Goal: Information Seeking & Learning: Learn about a topic

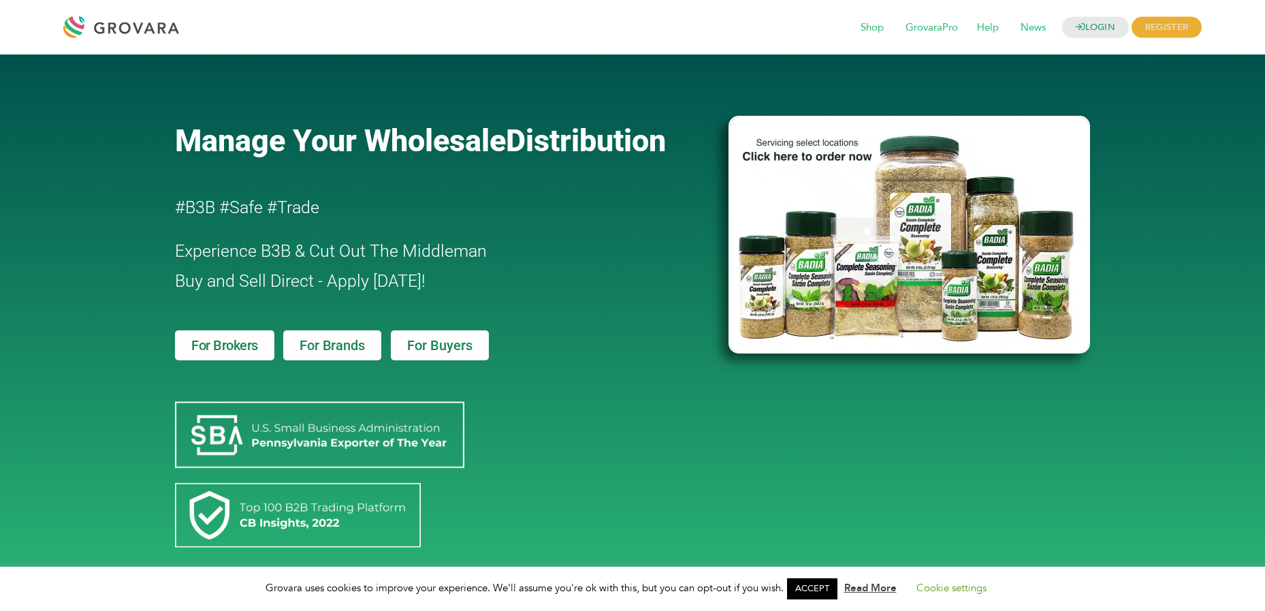
click at [463, 356] on link "For Buyers" at bounding box center [440, 345] width 98 height 30
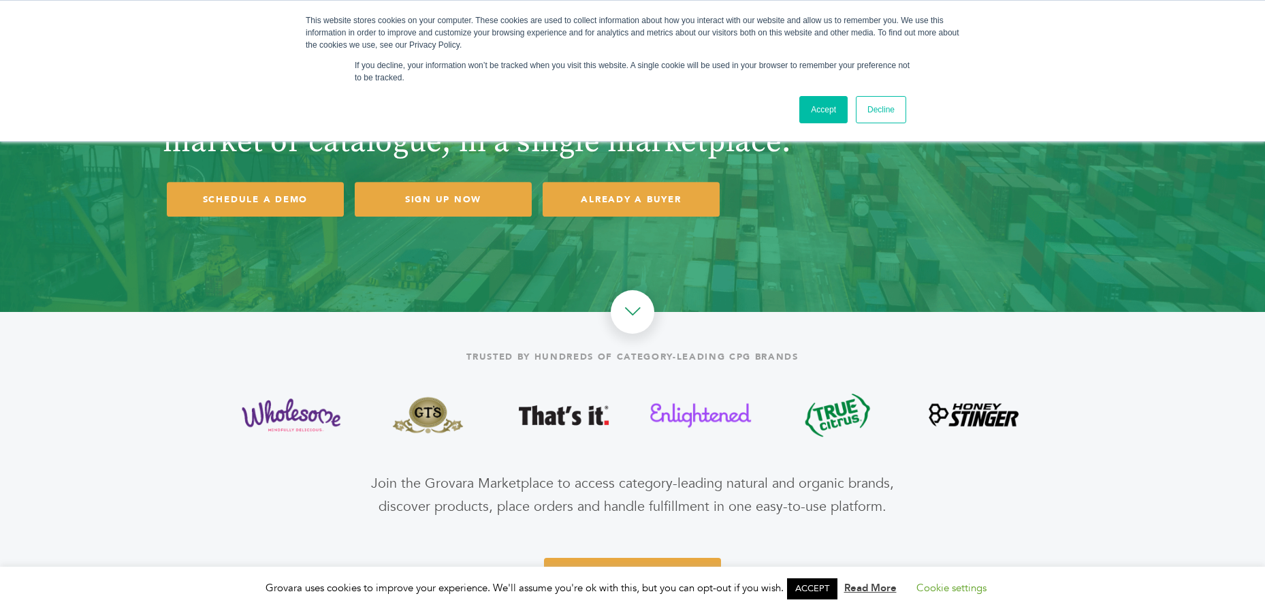
scroll to position [108, 0]
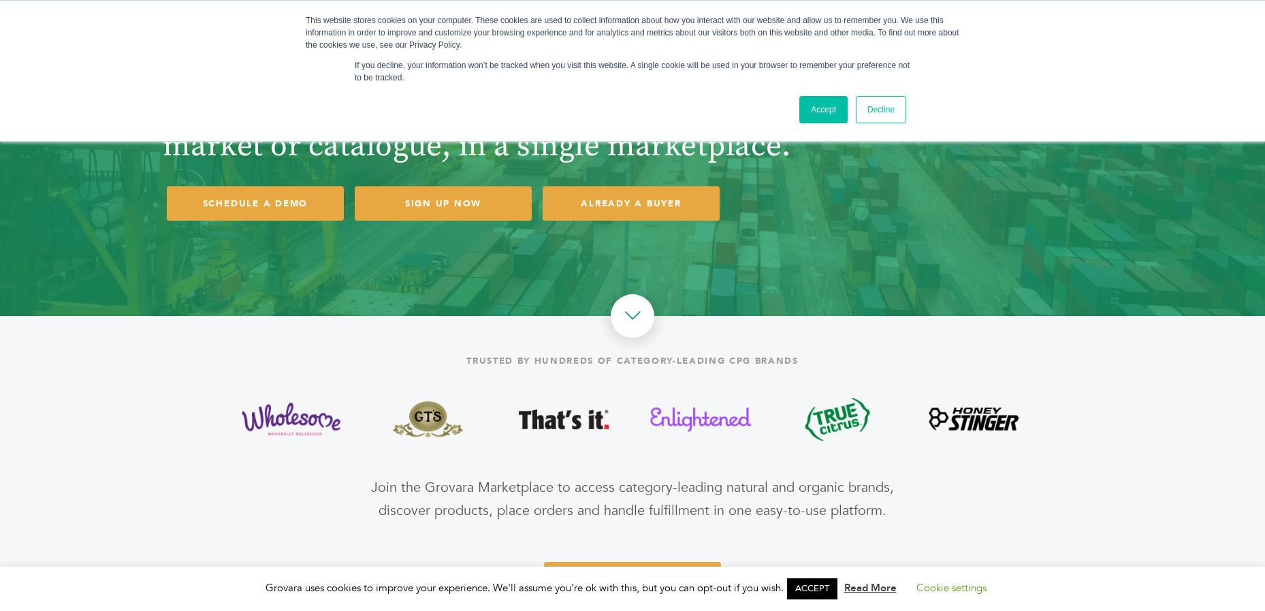
click at [819, 108] on link "Accept" at bounding box center [824, 109] width 48 height 27
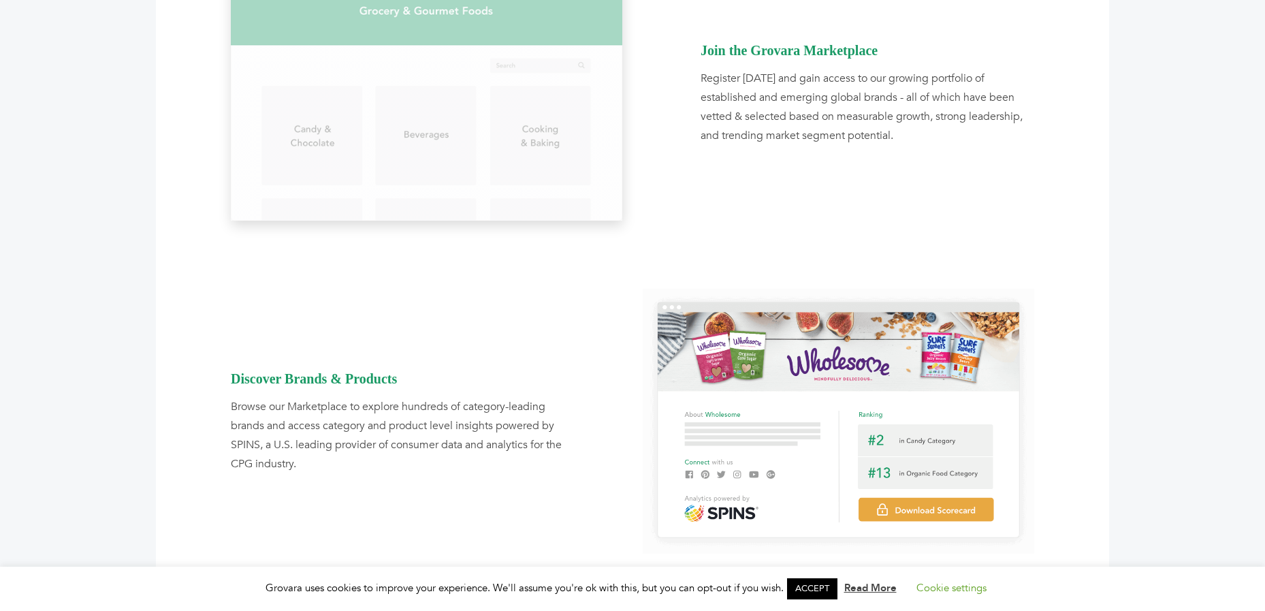
scroll to position [931, 0]
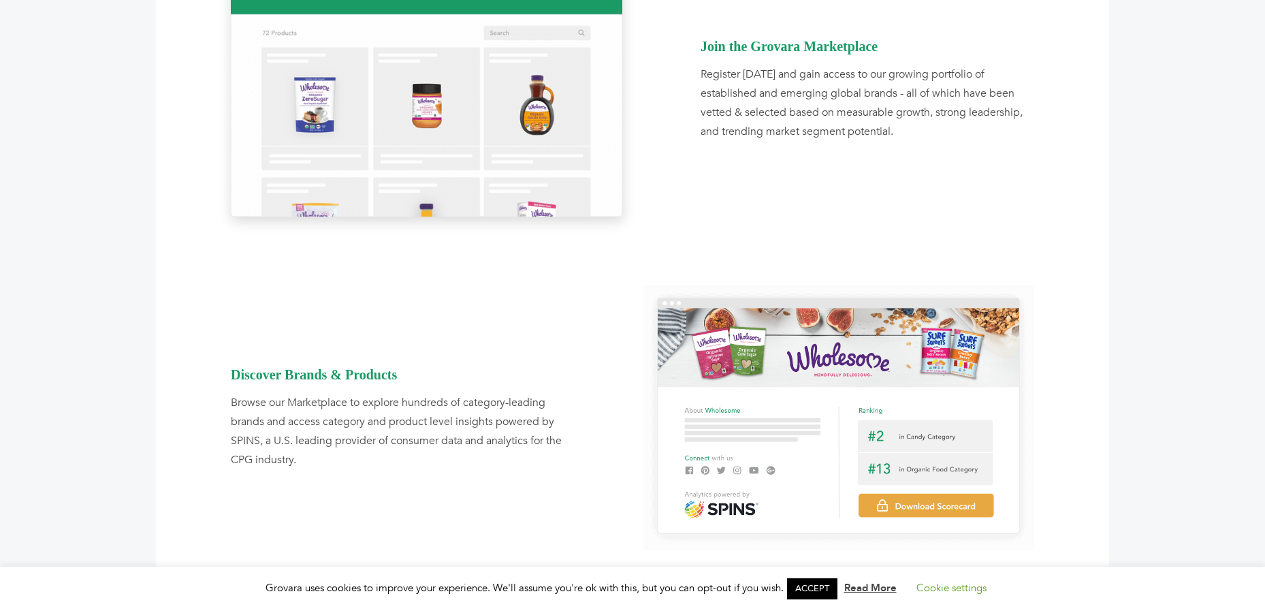
click at [540, 140] on img at bounding box center [427, 89] width 392 height 255
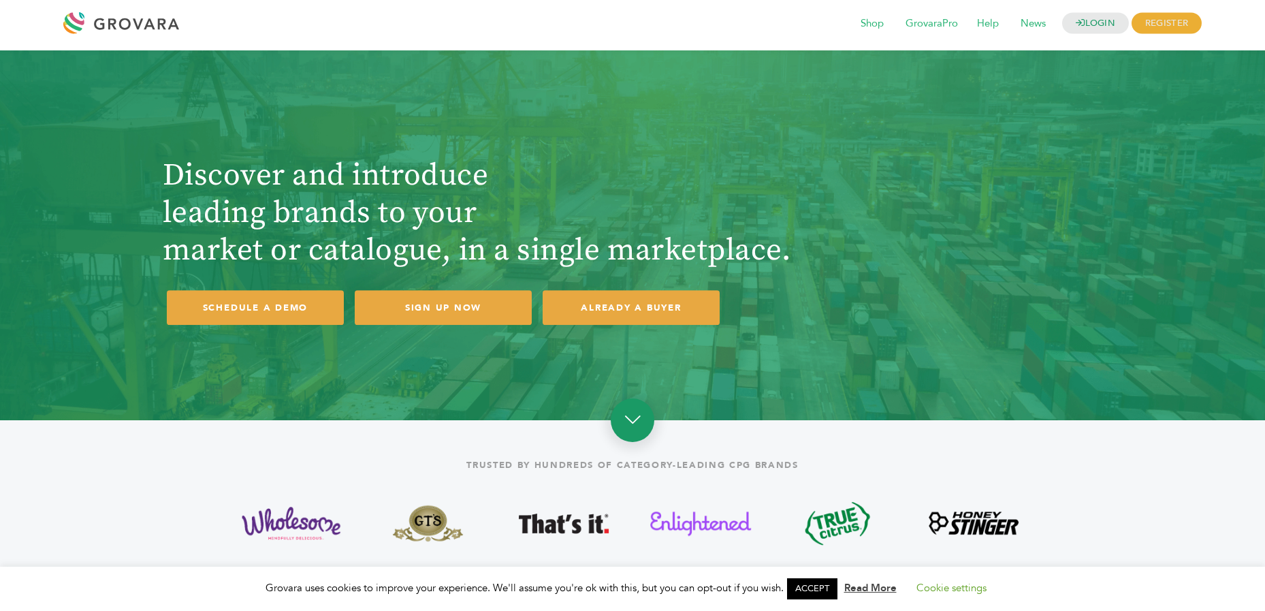
scroll to position [0, 0]
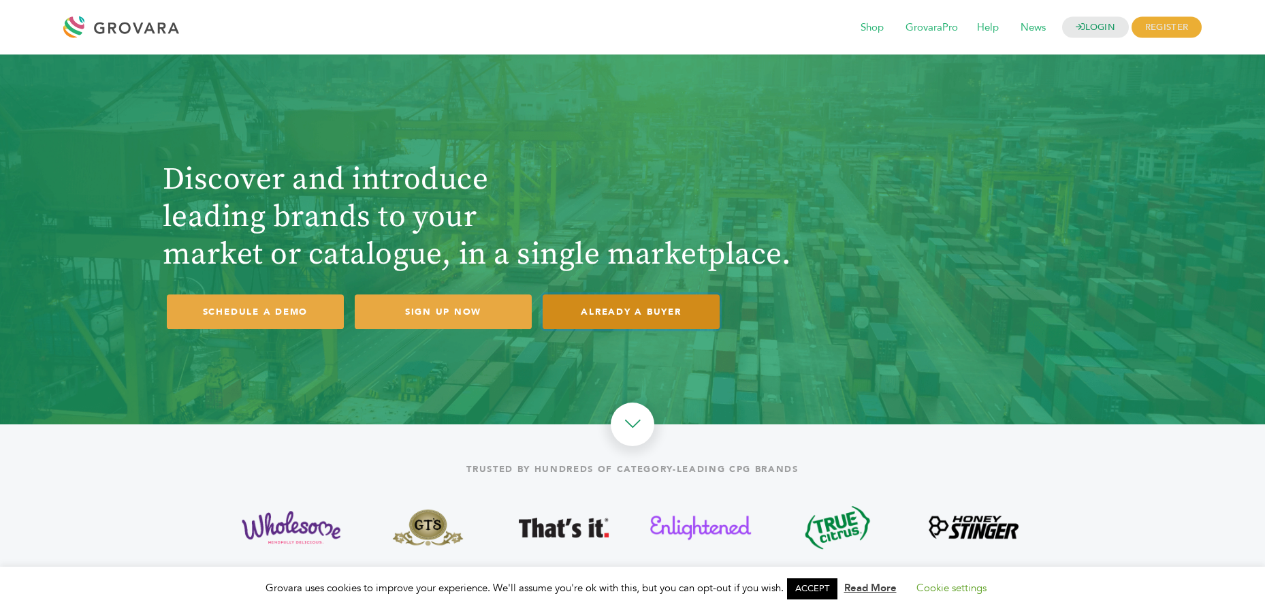
click at [648, 319] on link "ALREADY A BUYER" at bounding box center [631, 311] width 177 height 35
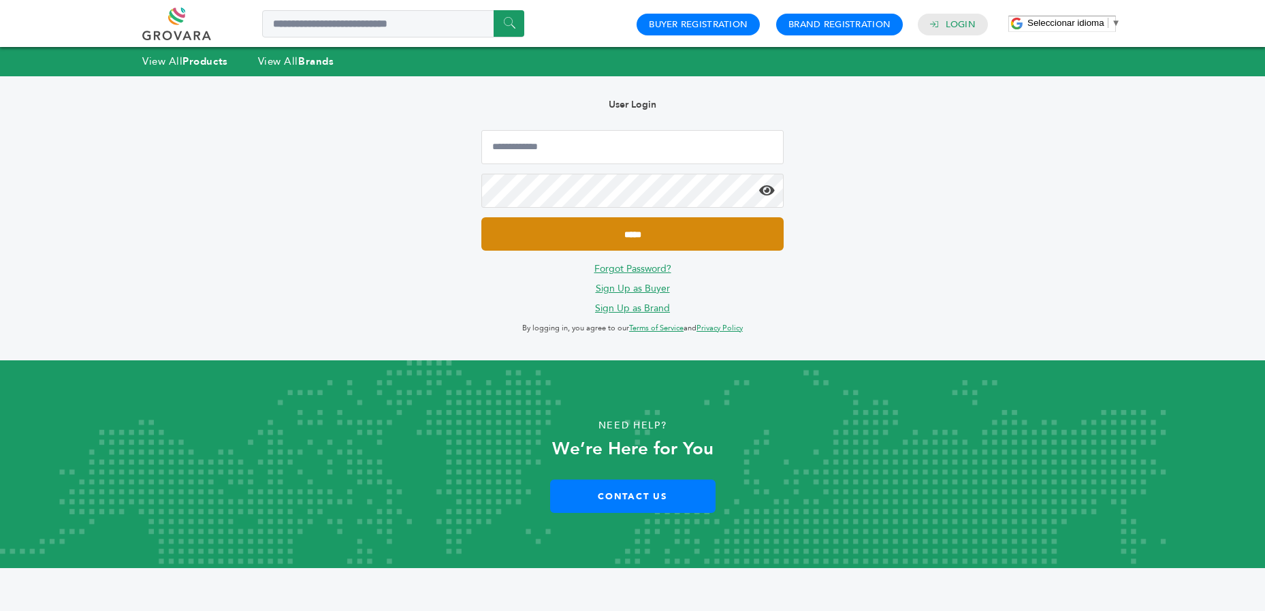
type input "**********"
click at [627, 234] on input "*****" at bounding box center [633, 233] width 303 height 33
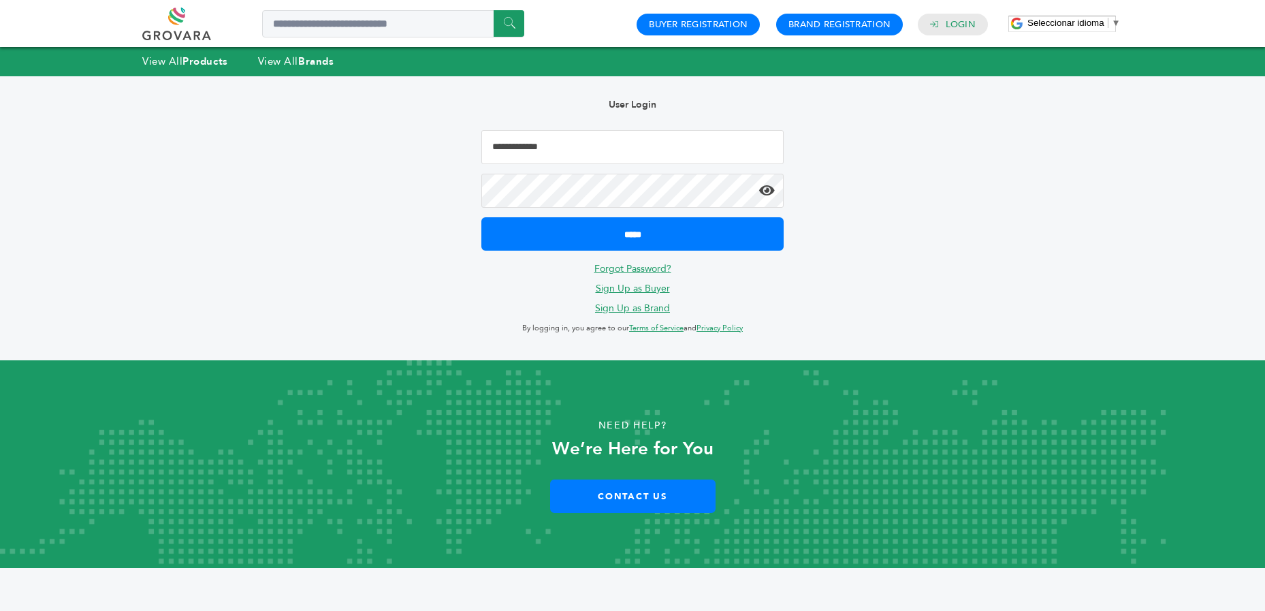
type input "**********"
click at [772, 191] on icon at bounding box center [767, 191] width 16 height 14
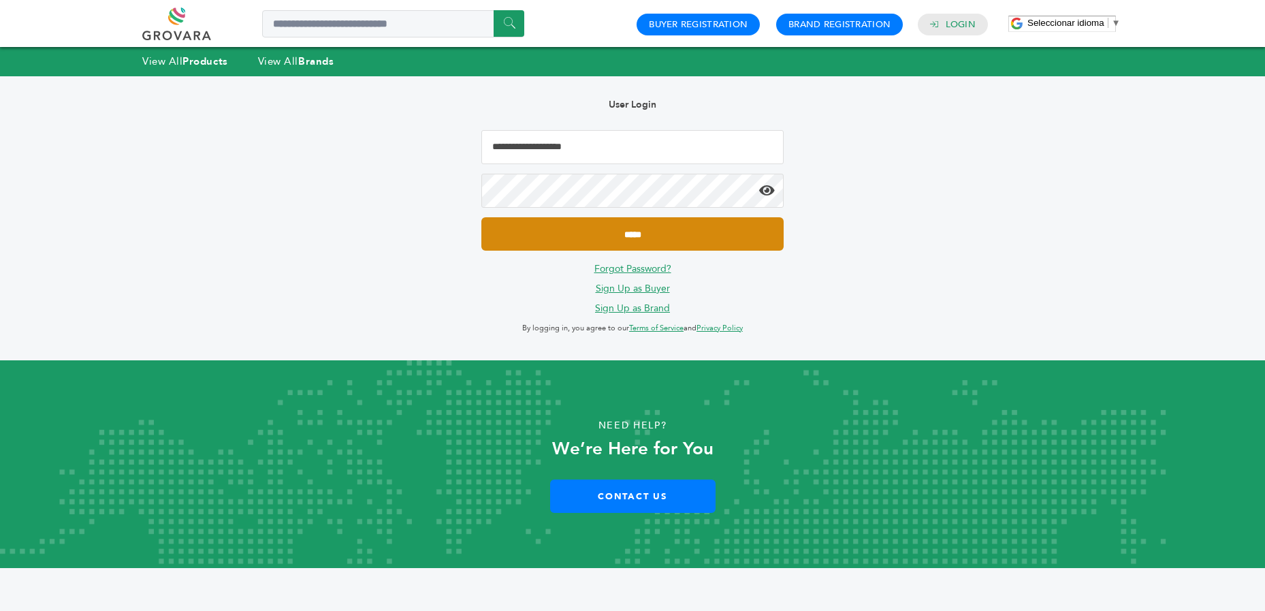
click at [642, 236] on input "*****" at bounding box center [633, 233] width 303 height 33
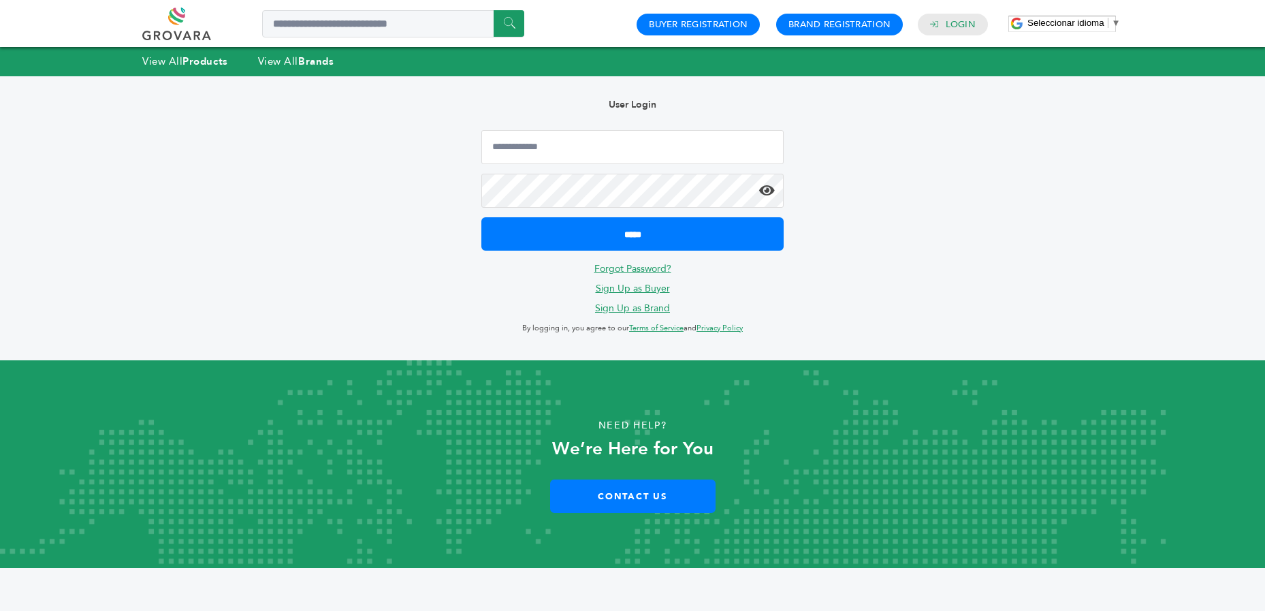
type input "**********"
click at [607, 270] on link "Forgot Password?" at bounding box center [633, 268] width 77 height 13
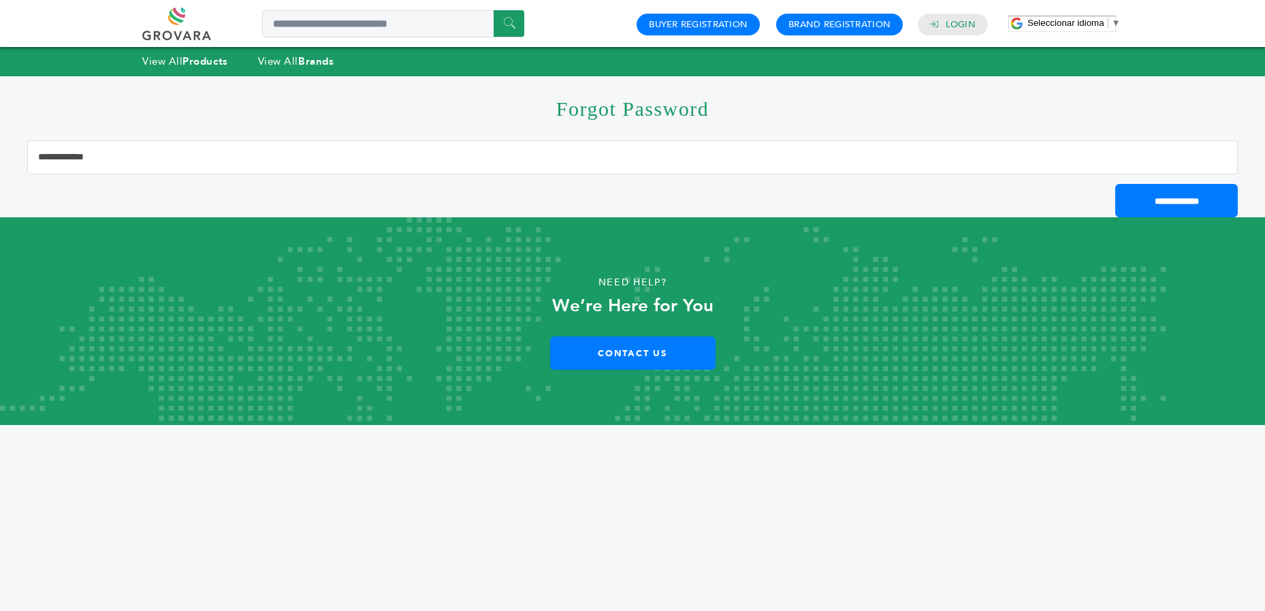
click at [407, 168] on input "Email Address" at bounding box center [632, 157] width 1211 height 34
type input "**********"
click at [1159, 197] on input "**********" at bounding box center [1177, 200] width 123 height 33
click at [1156, 206] on input "**********" at bounding box center [1177, 200] width 123 height 33
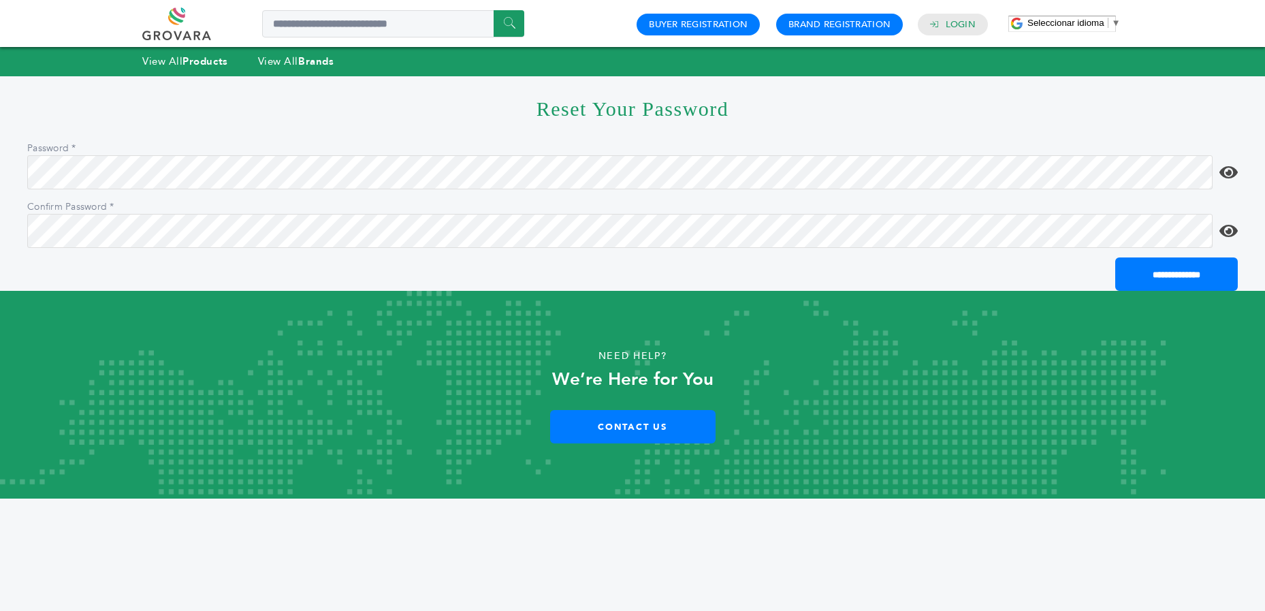
click at [1223, 170] on icon at bounding box center [1229, 172] width 18 height 16
click at [1227, 170] on icon at bounding box center [1229, 172] width 18 height 16
click at [1159, 276] on input "**********" at bounding box center [1177, 273] width 123 height 33
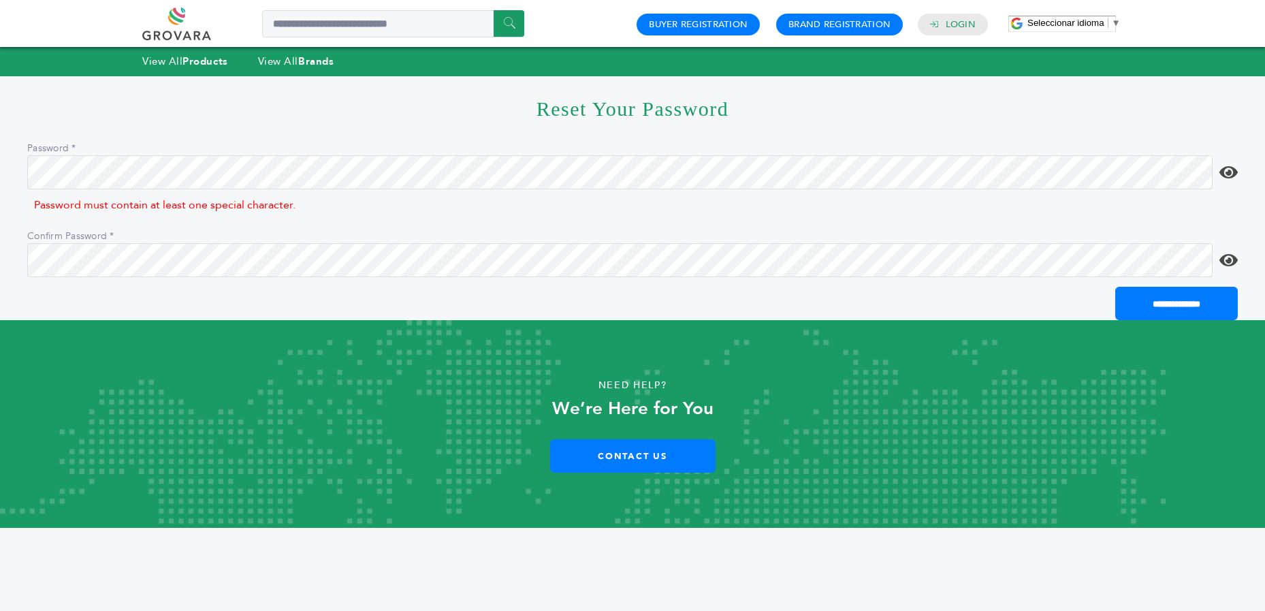
click at [1228, 170] on icon at bounding box center [1229, 172] width 18 height 16
click at [1136, 303] on input "**********" at bounding box center [1177, 303] width 123 height 33
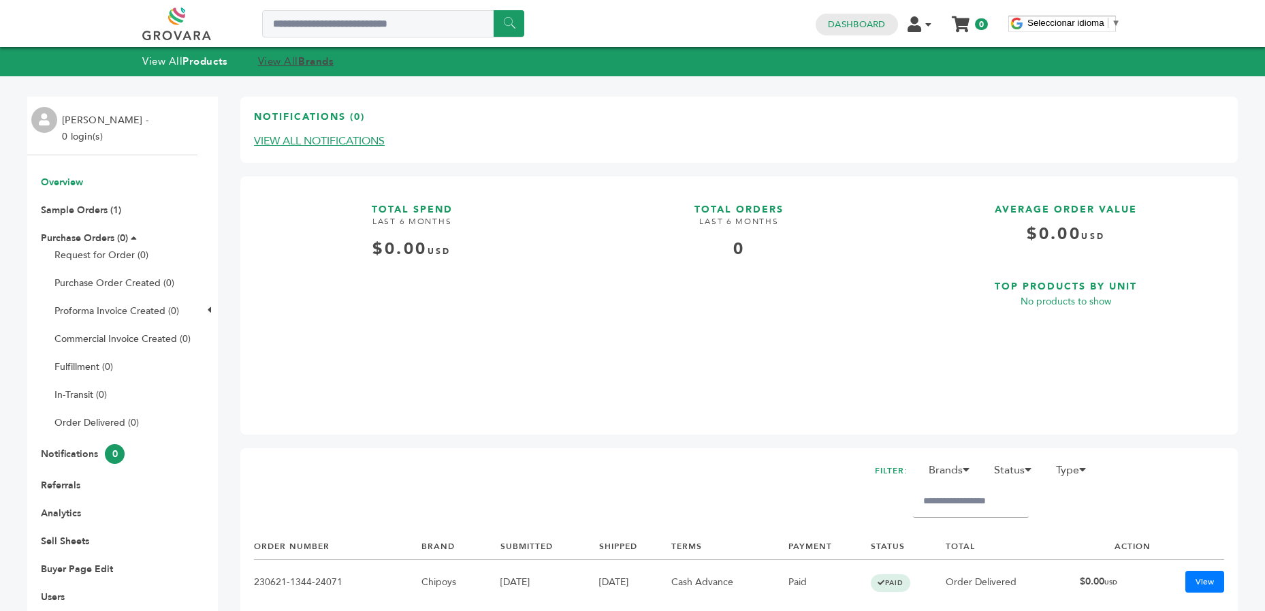
click at [277, 62] on link "View All Brands" at bounding box center [296, 61] width 76 height 14
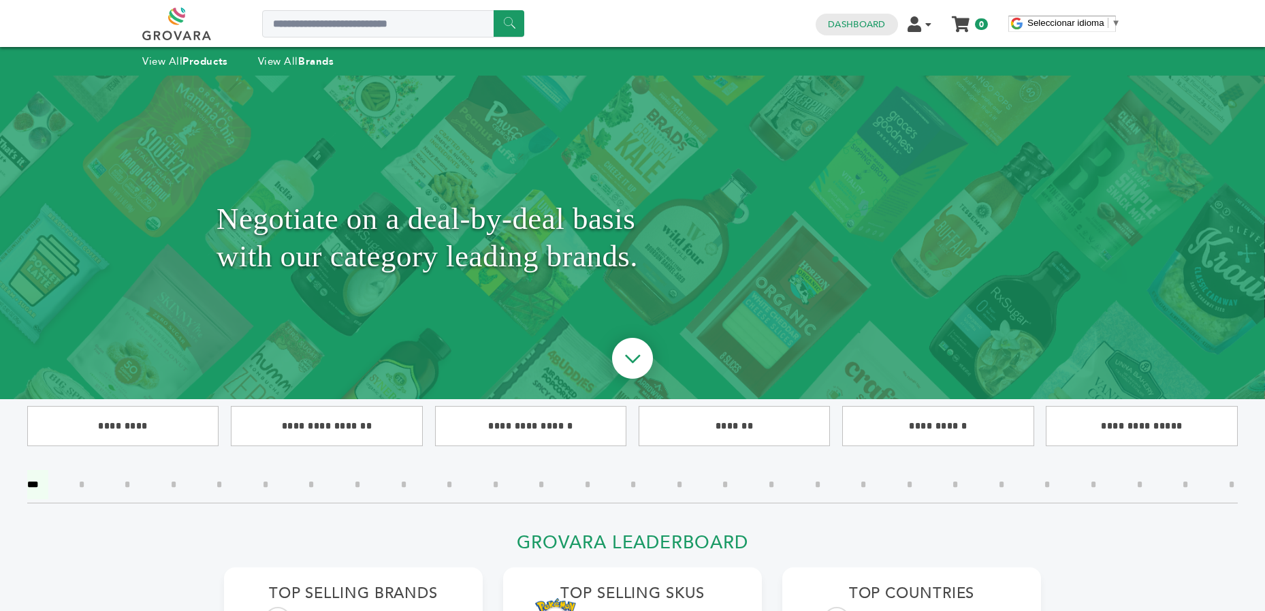
scroll to position [10, 0]
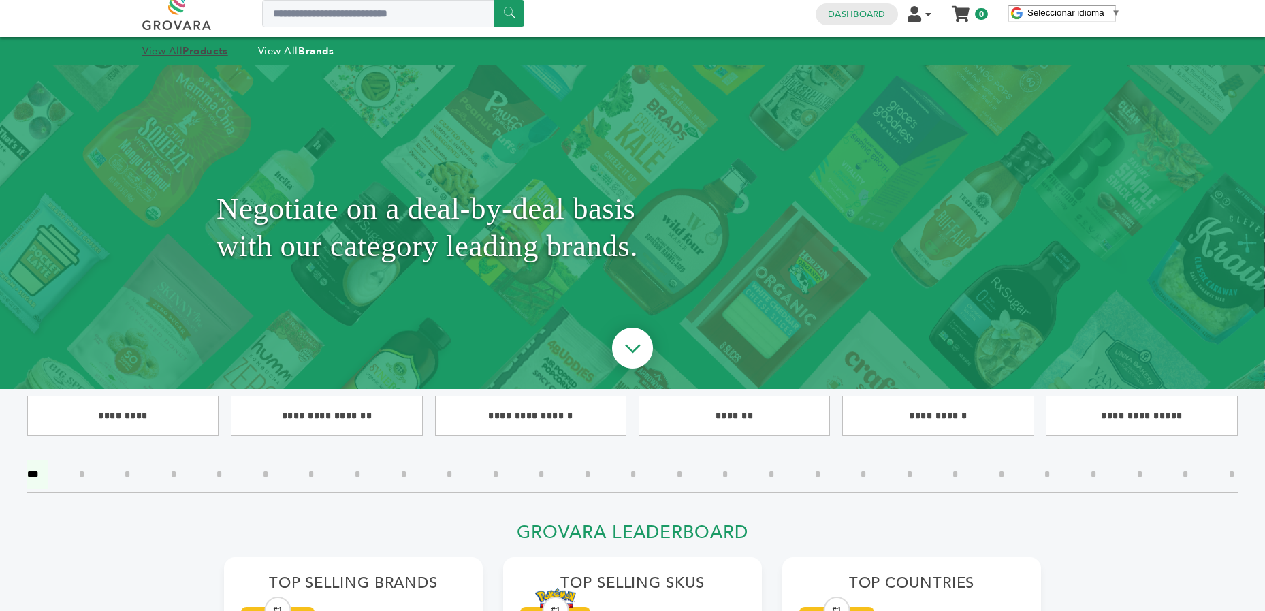
click at [180, 55] on link "View All Products" at bounding box center [185, 51] width 86 height 14
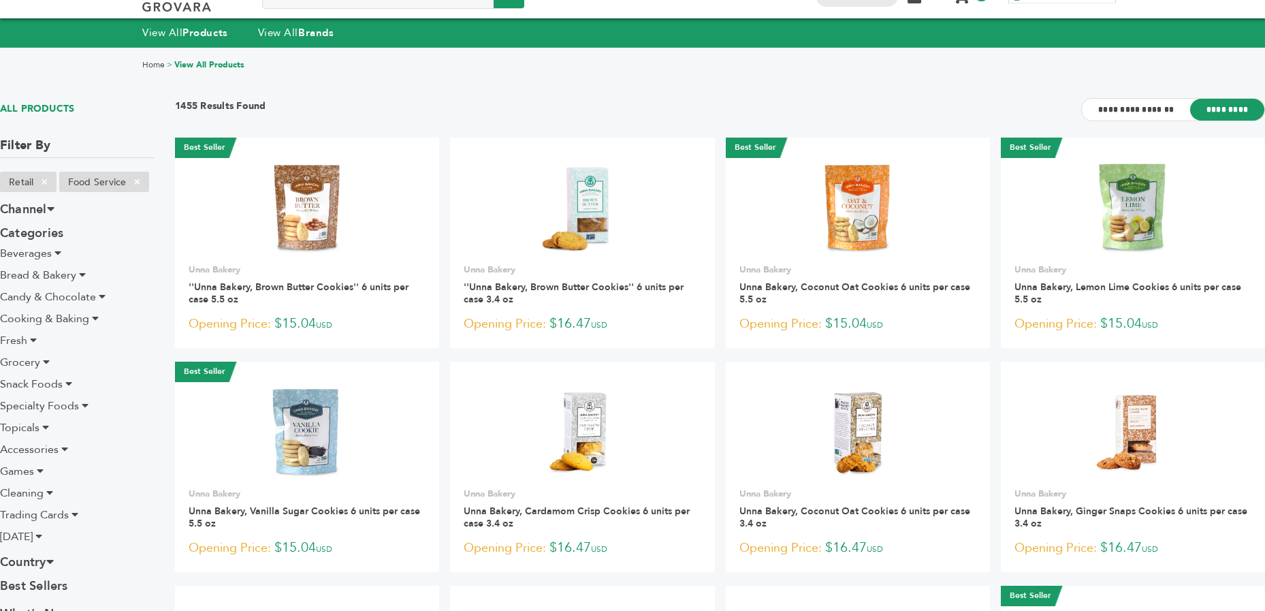
scroll to position [29, 0]
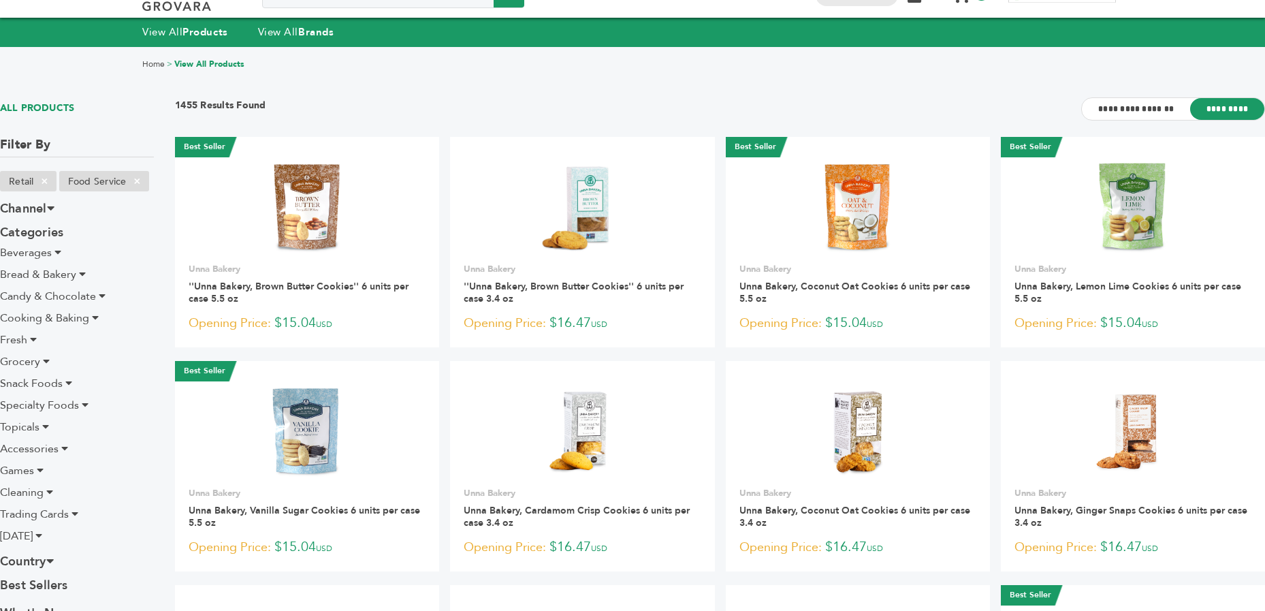
click span "Specialty Foods"
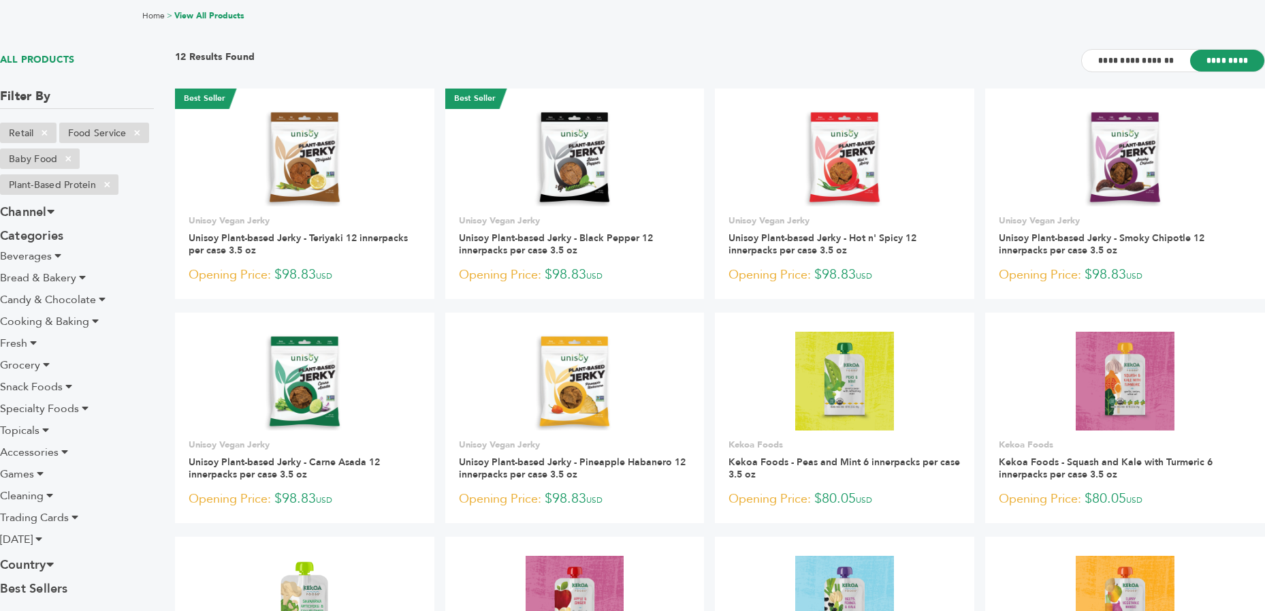
scroll to position [84, 0]
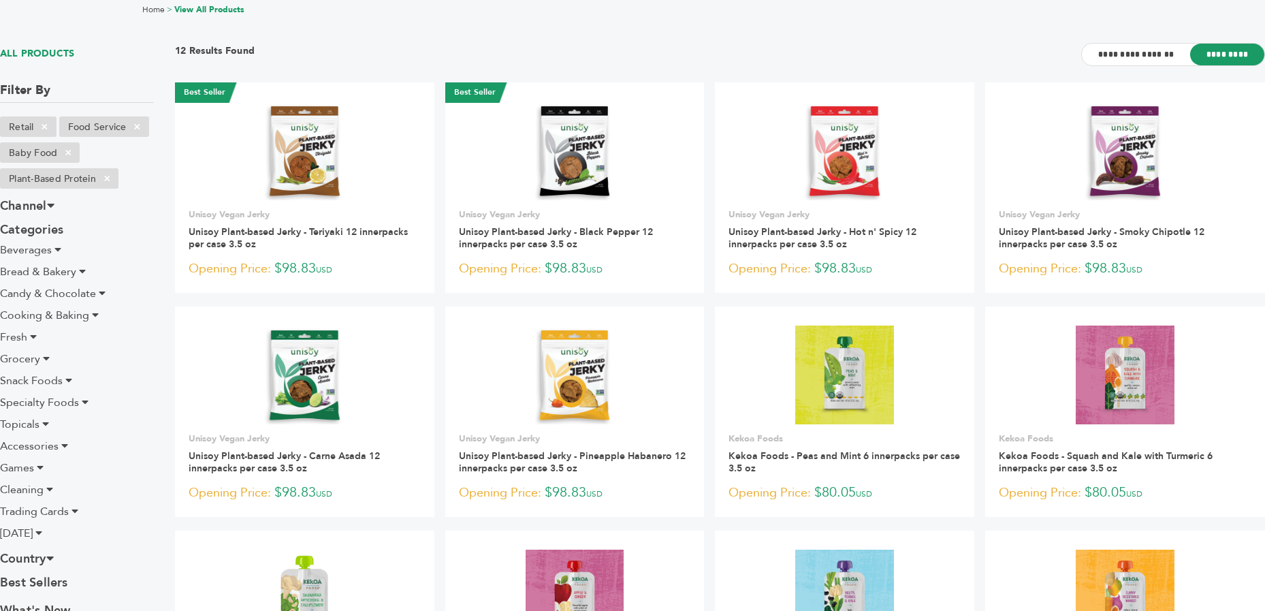
click at [63, 400] on span "Specialty Foods" at bounding box center [39, 402] width 79 height 15
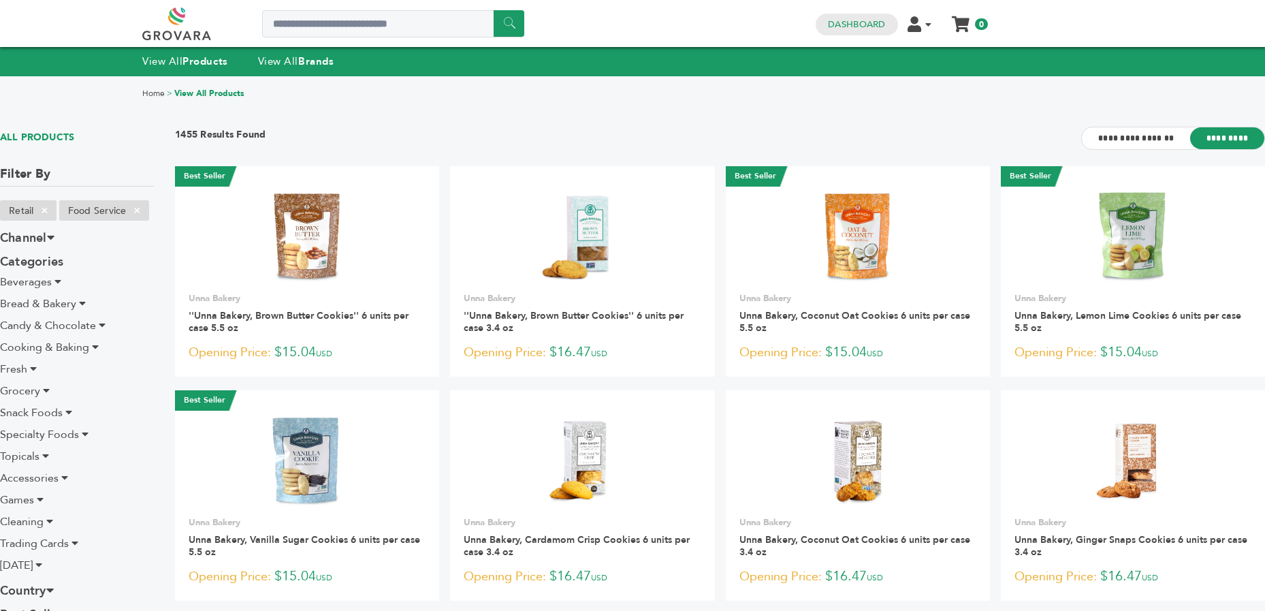
scroll to position [4, 0]
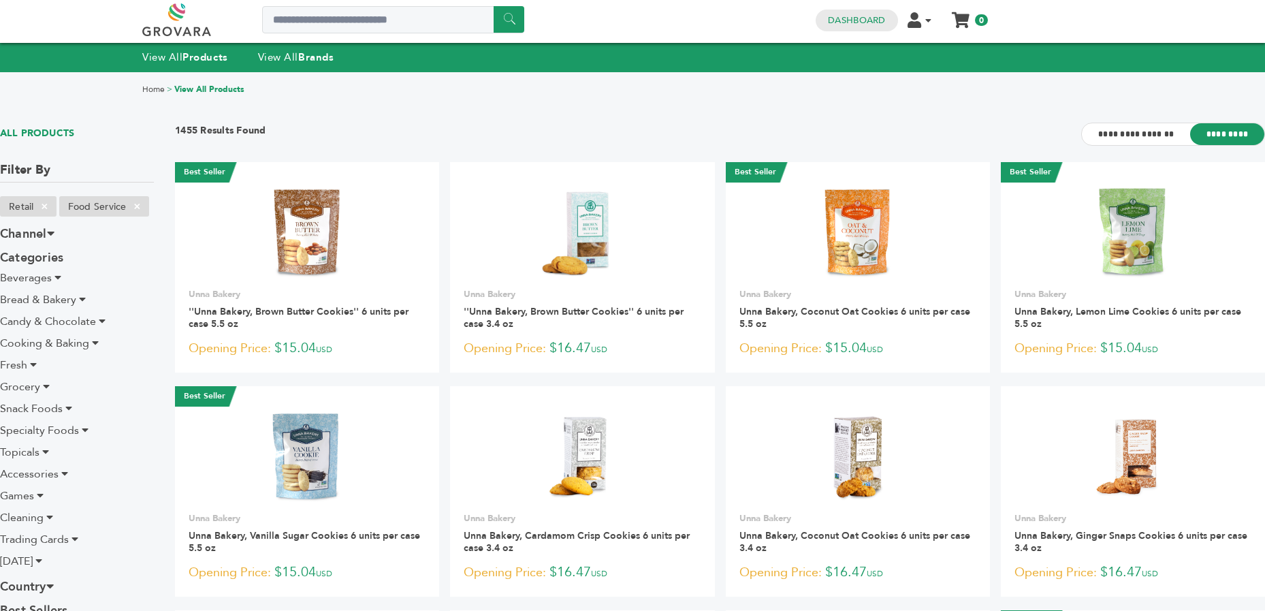
click at [86, 430] on icon at bounding box center [85, 429] width 7 height 11
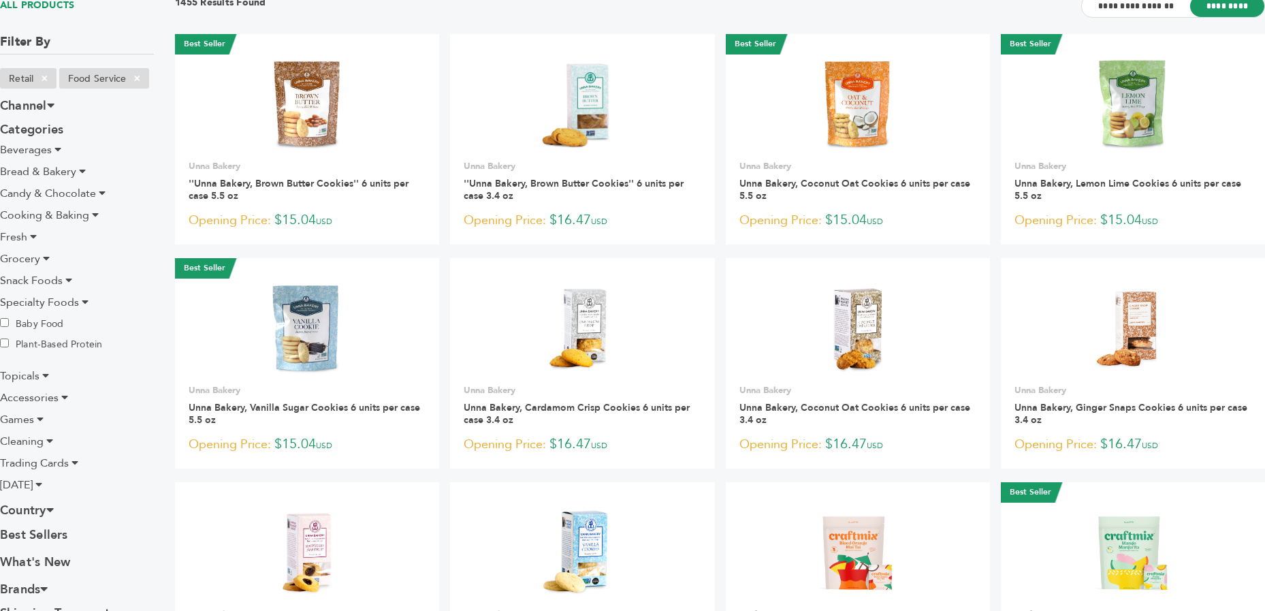
scroll to position [131, 0]
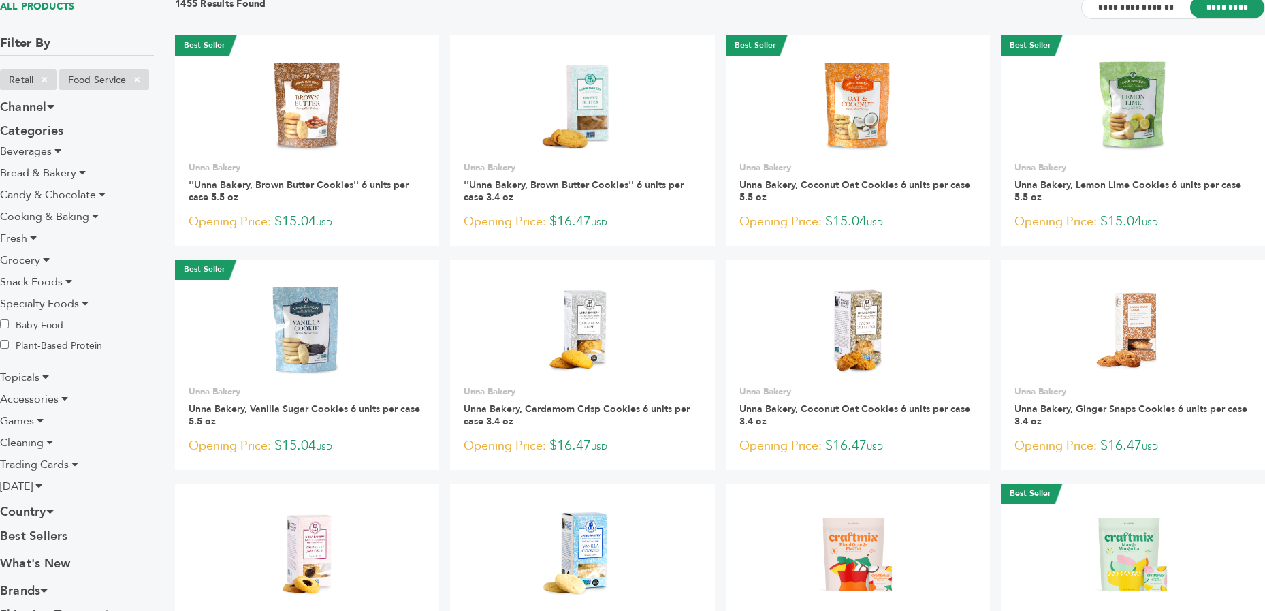
click at [63, 398] on icon at bounding box center [64, 398] width 7 height 11
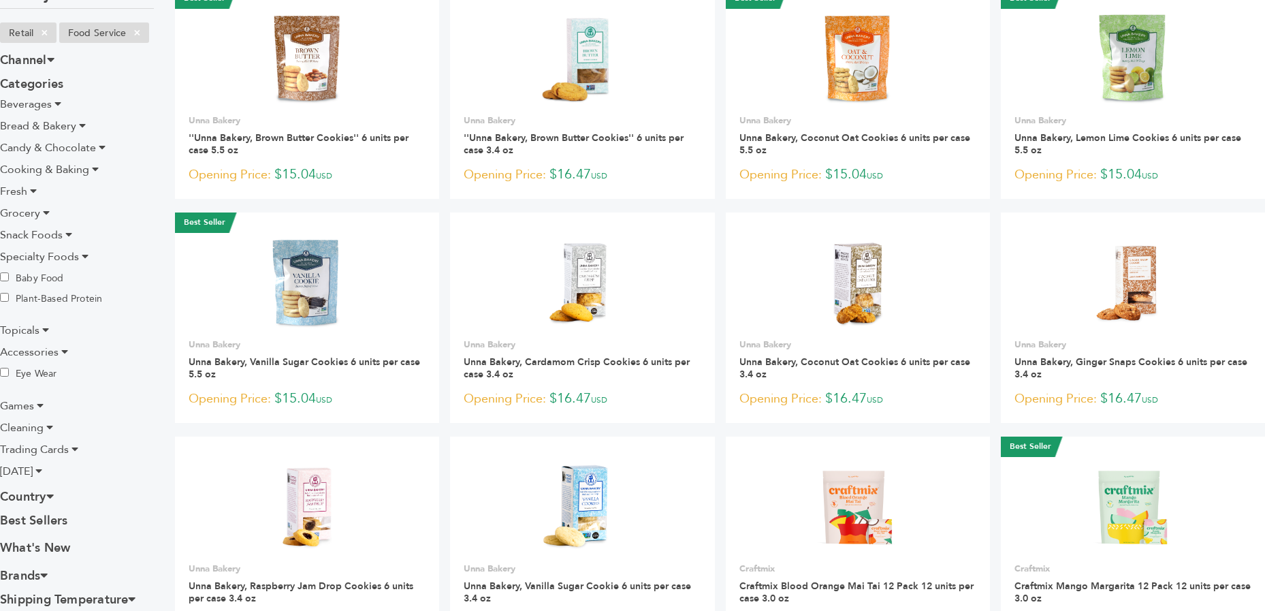
scroll to position [257, 0]
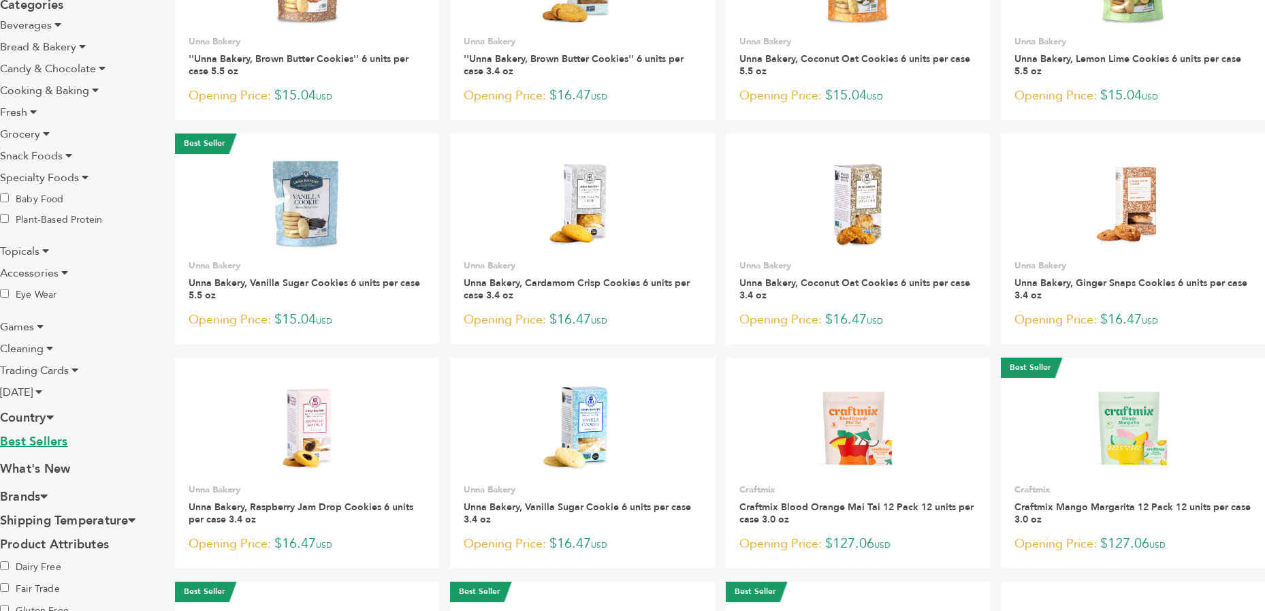
click at [37, 441] on link "Best Sellers" at bounding box center [77, 443] width 154 height 20
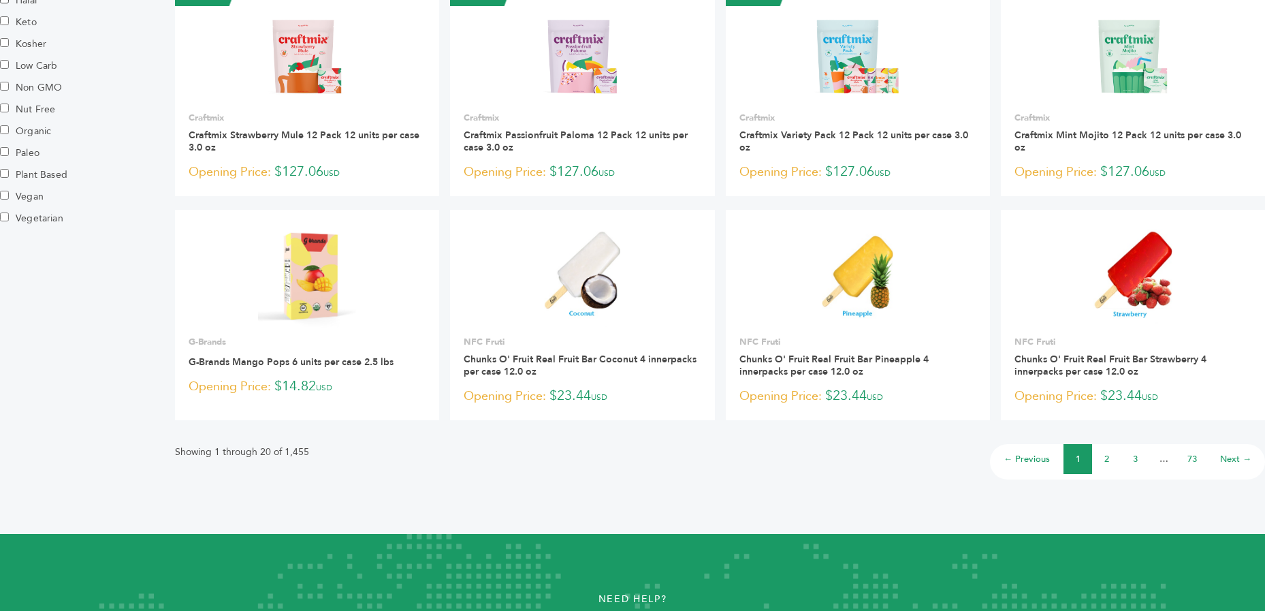
scroll to position [857, 0]
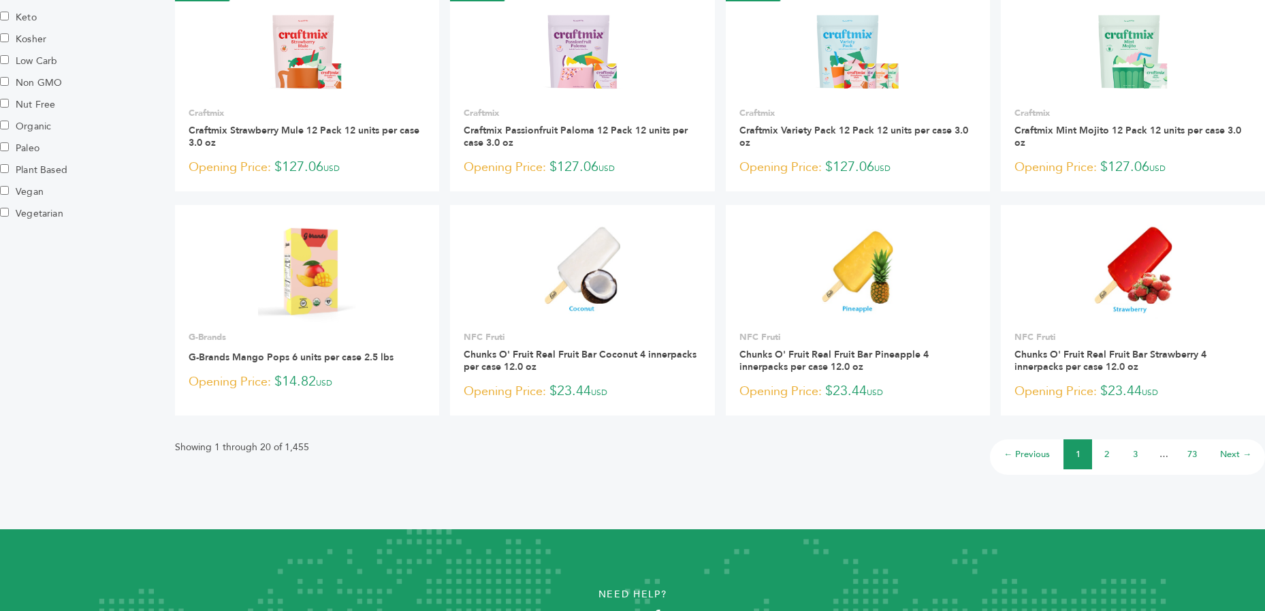
click at [1109, 452] on li "2" at bounding box center [1106, 454] width 29 height 30
click at [1107, 456] on link "2" at bounding box center [1107, 454] width 5 height 12
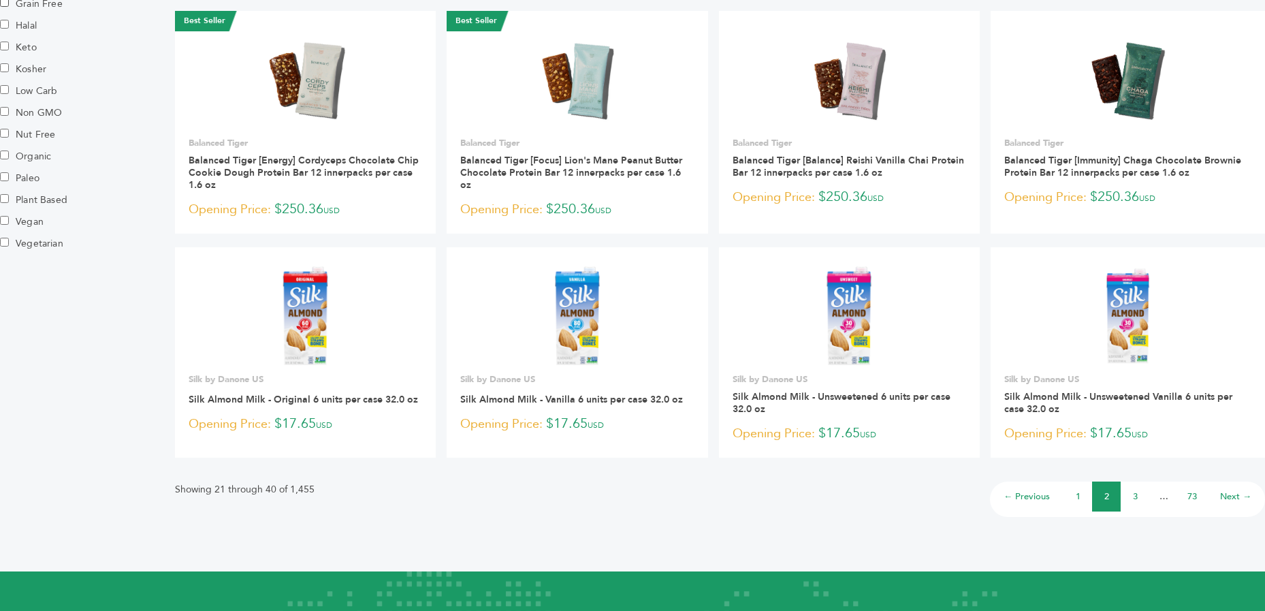
scroll to position [828, 0]
click at [1134, 496] on link "3" at bounding box center [1135, 496] width 5 height 12
click at [1135, 496] on link "3" at bounding box center [1135, 496] width 5 height 12
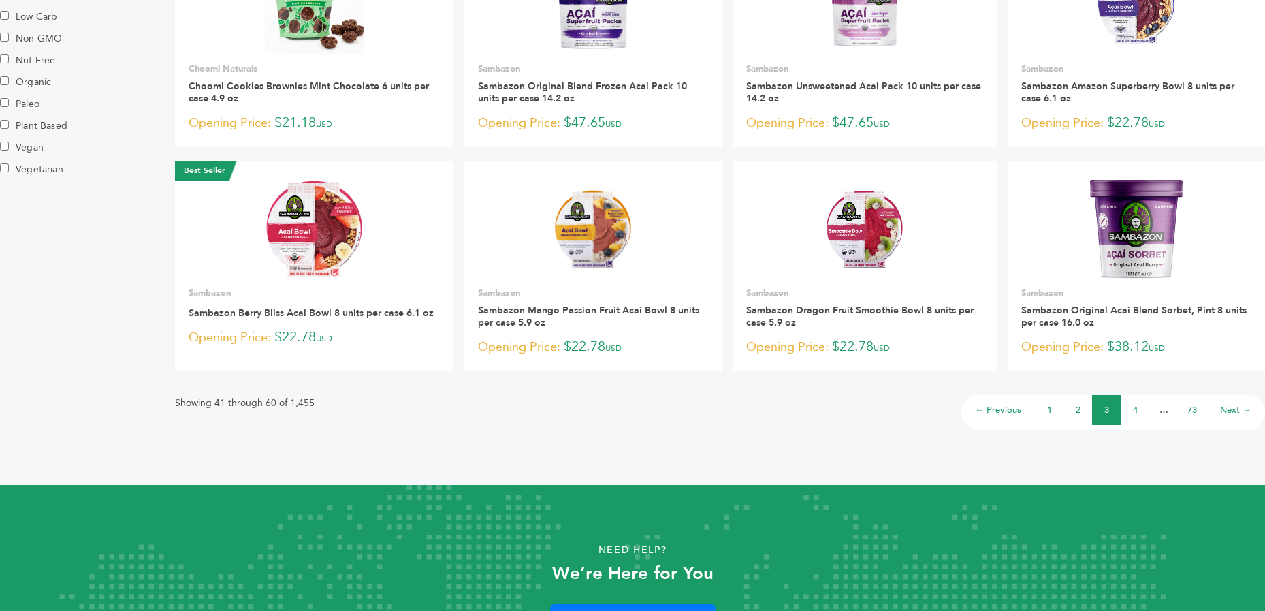
scroll to position [904, 0]
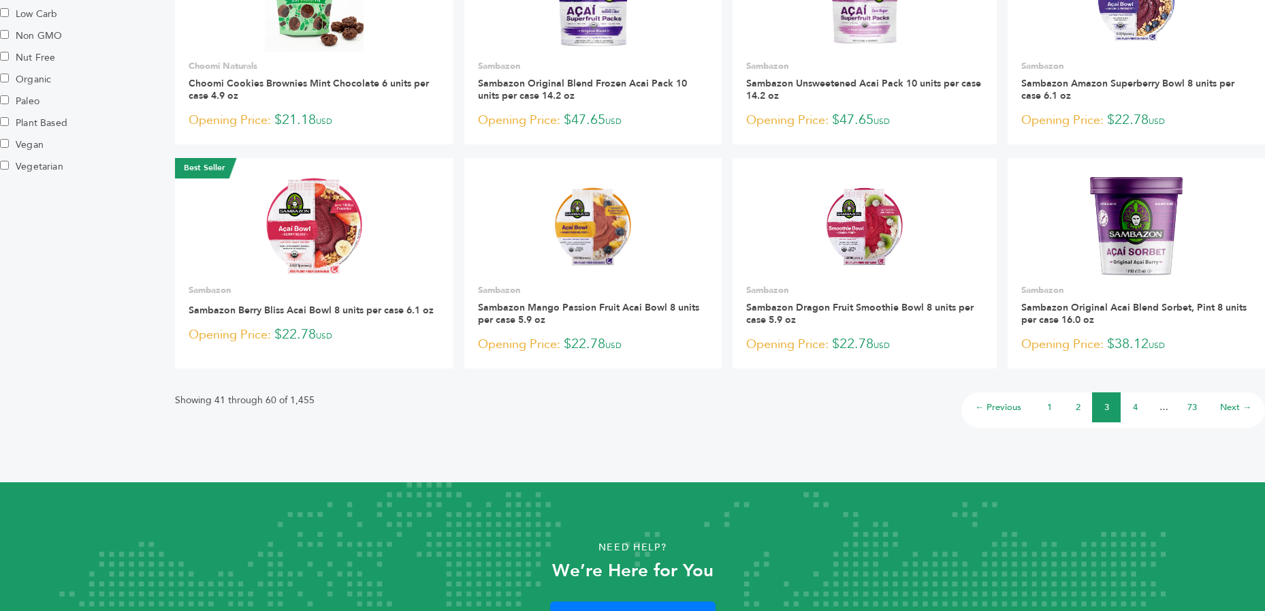
click at [1136, 406] on link "4" at bounding box center [1135, 407] width 5 height 12
click at [1137, 407] on link "4" at bounding box center [1135, 407] width 5 height 12
click at [1232, 407] on link "Next →" at bounding box center [1235, 407] width 31 height 12
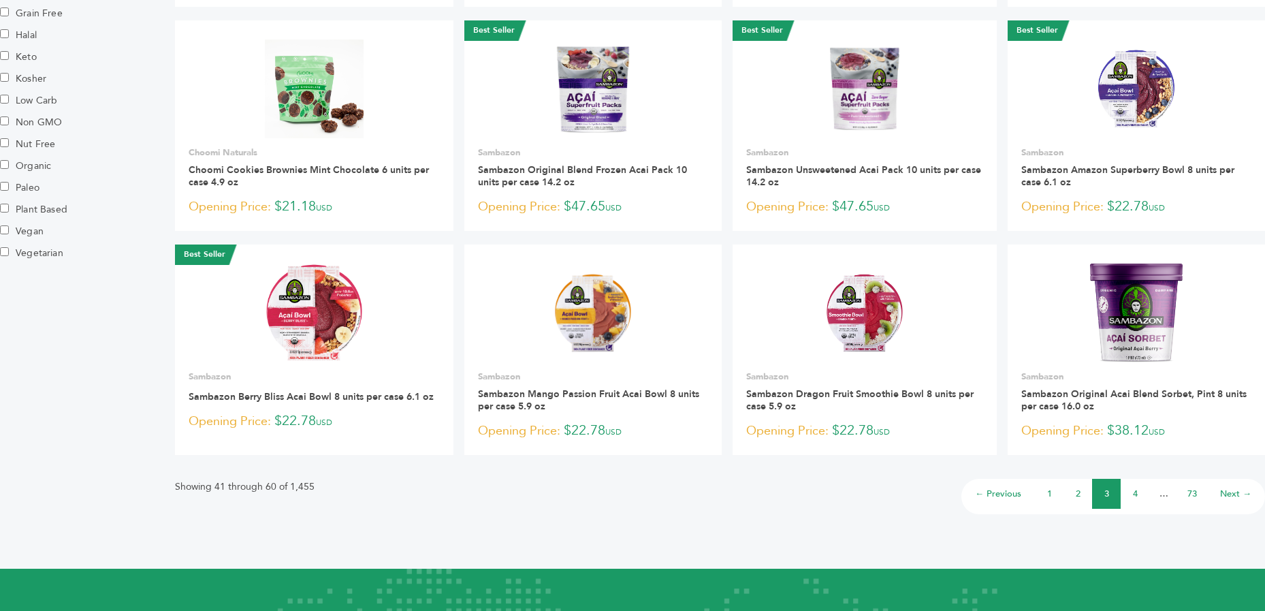
scroll to position [825, 0]
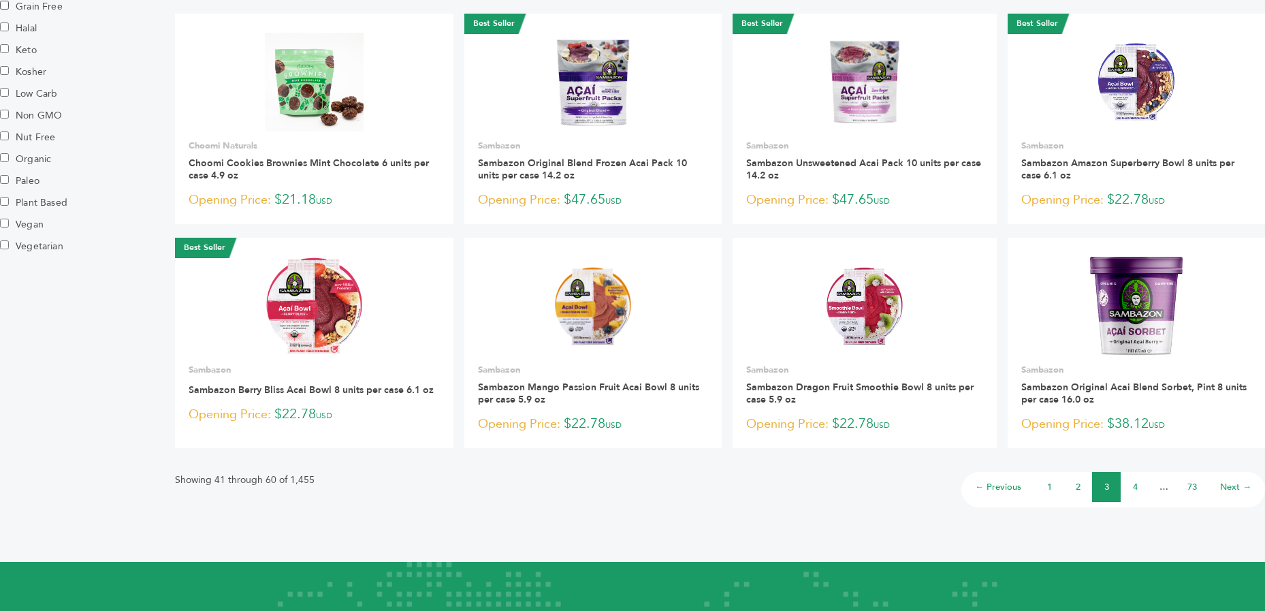
click at [1234, 485] on link "Next →" at bounding box center [1235, 487] width 31 height 12
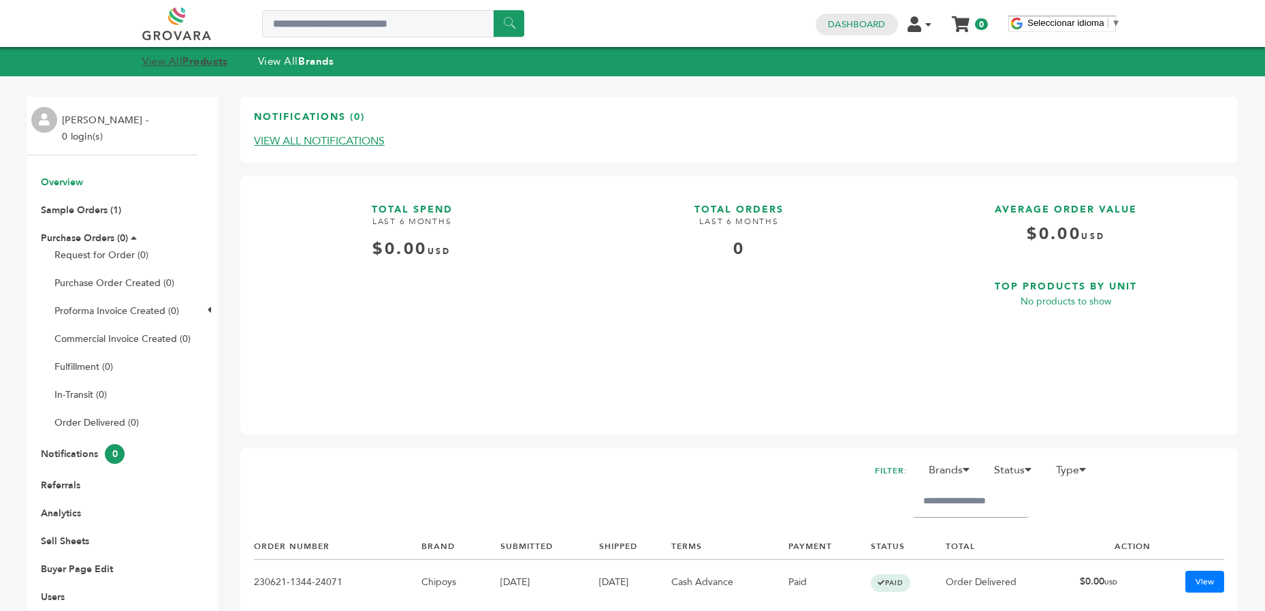
click at [179, 62] on link "View All Products" at bounding box center [185, 61] width 86 height 14
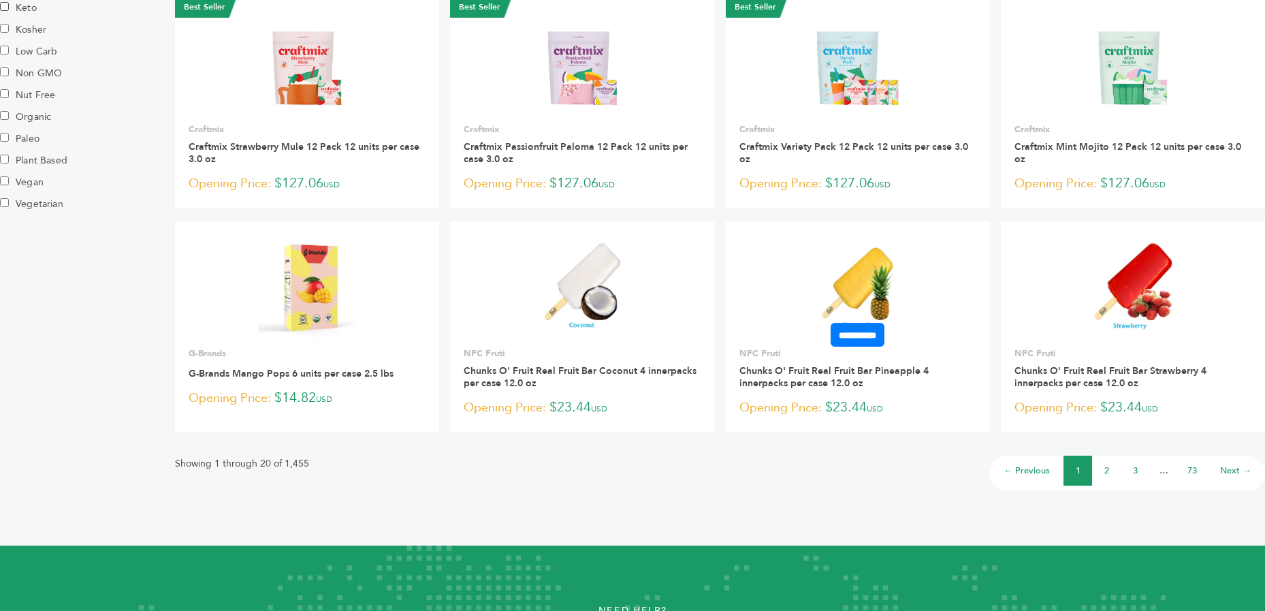
scroll to position [983, 0]
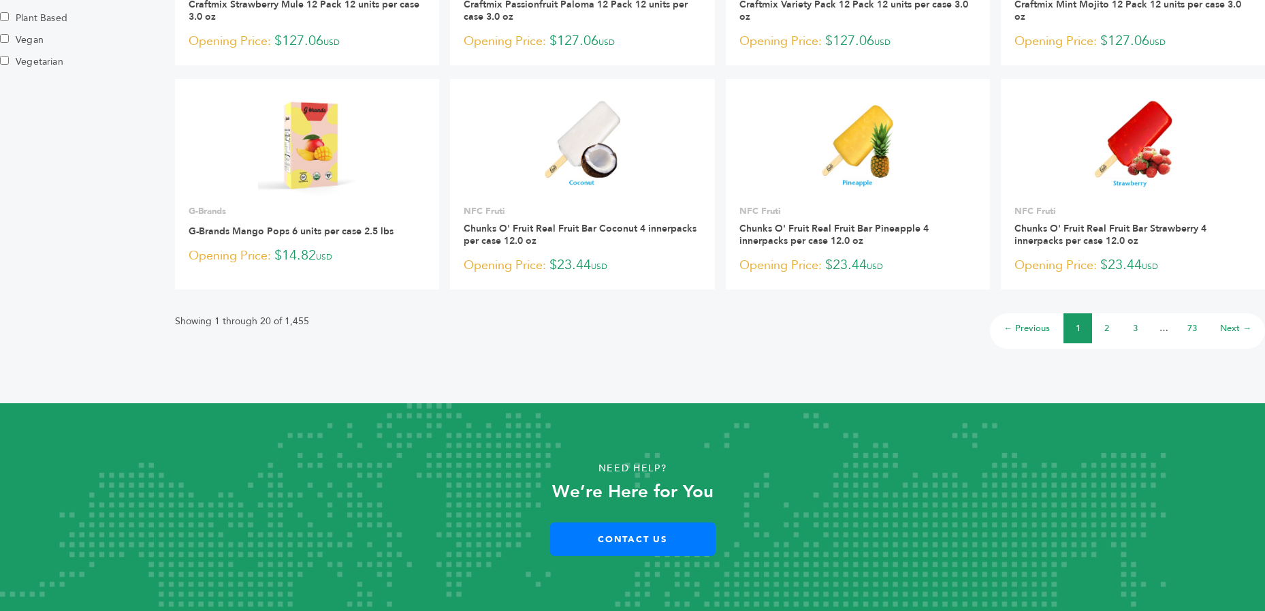
click at [1133, 327] on link "3" at bounding box center [1135, 328] width 5 height 12
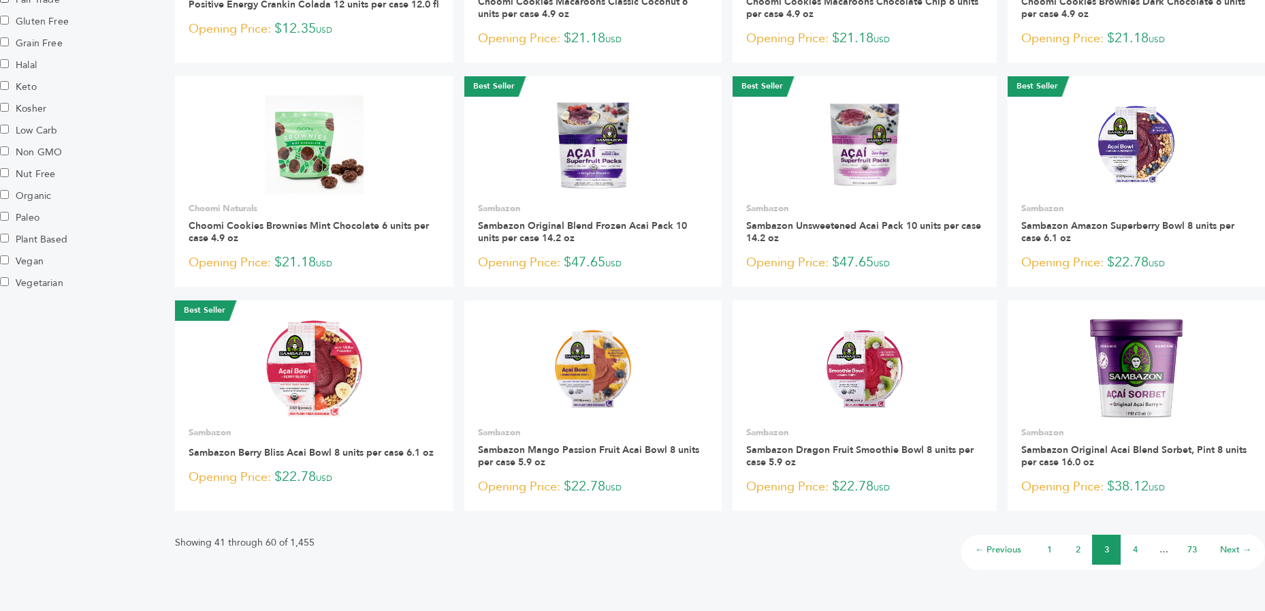
scroll to position [776, 0]
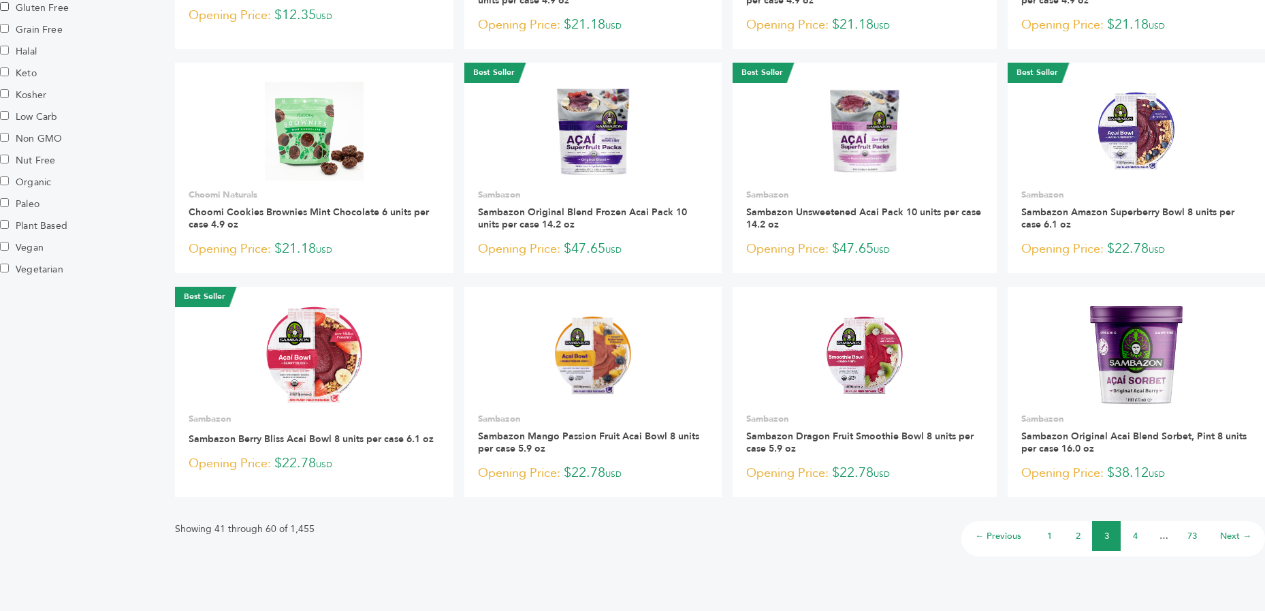
click at [1137, 537] on link "4" at bounding box center [1135, 536] width 5 height 12
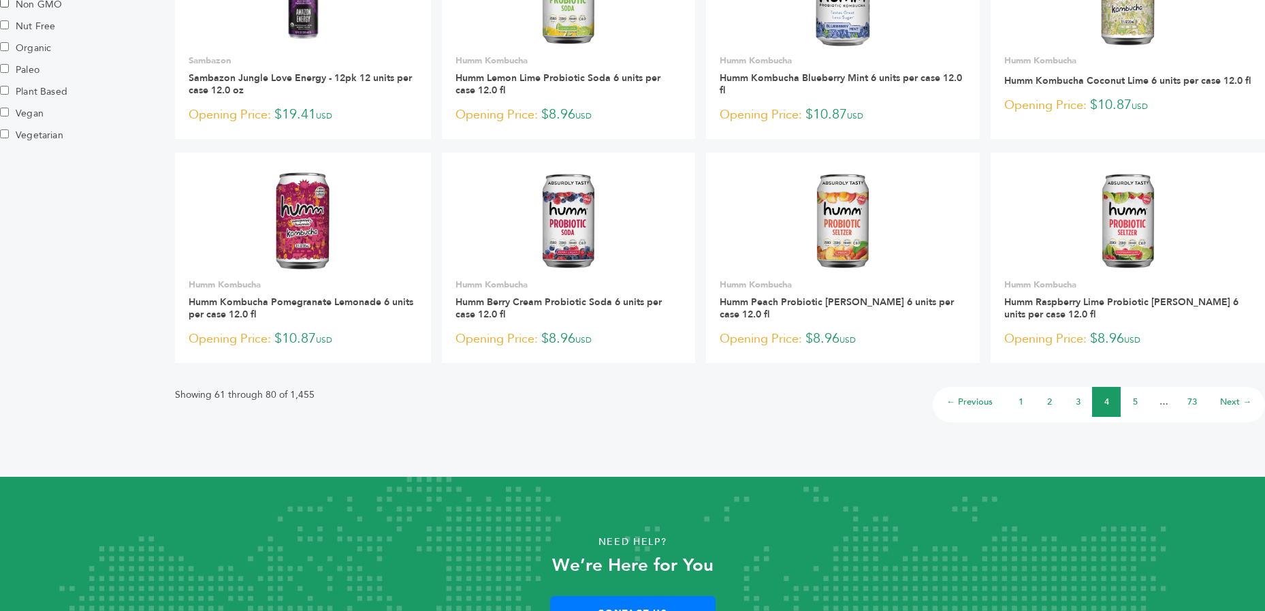
scroll to position [983, 0]
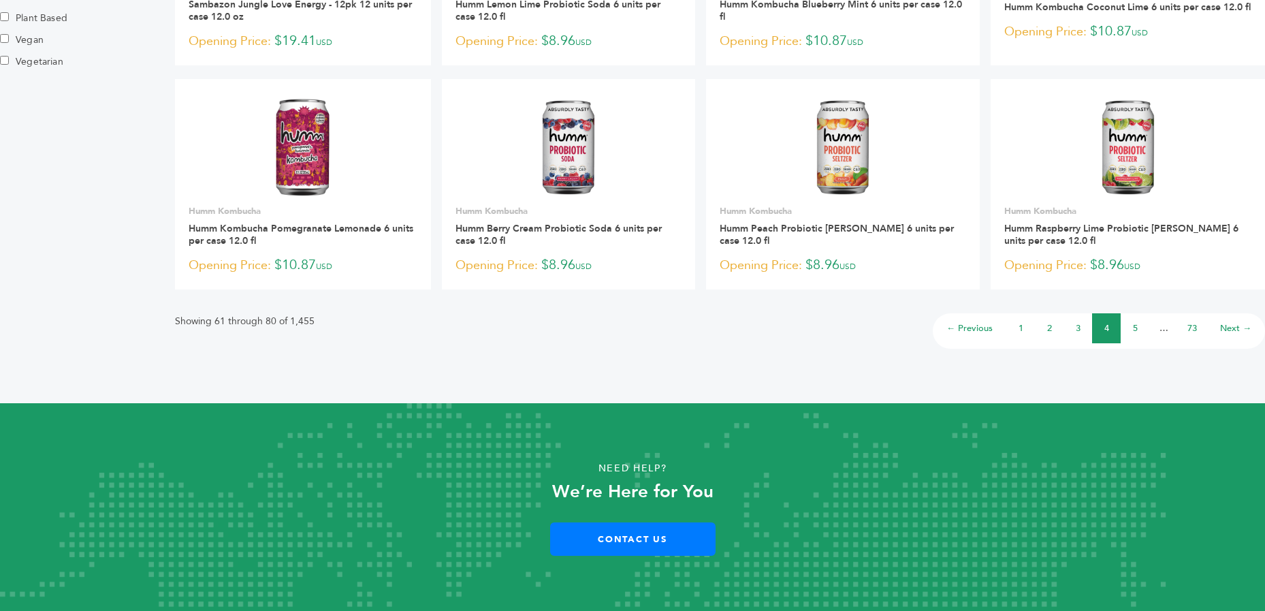
click at [1233, 328] on link "Next →" at bounding box center [1235, 328] width 31 height 12
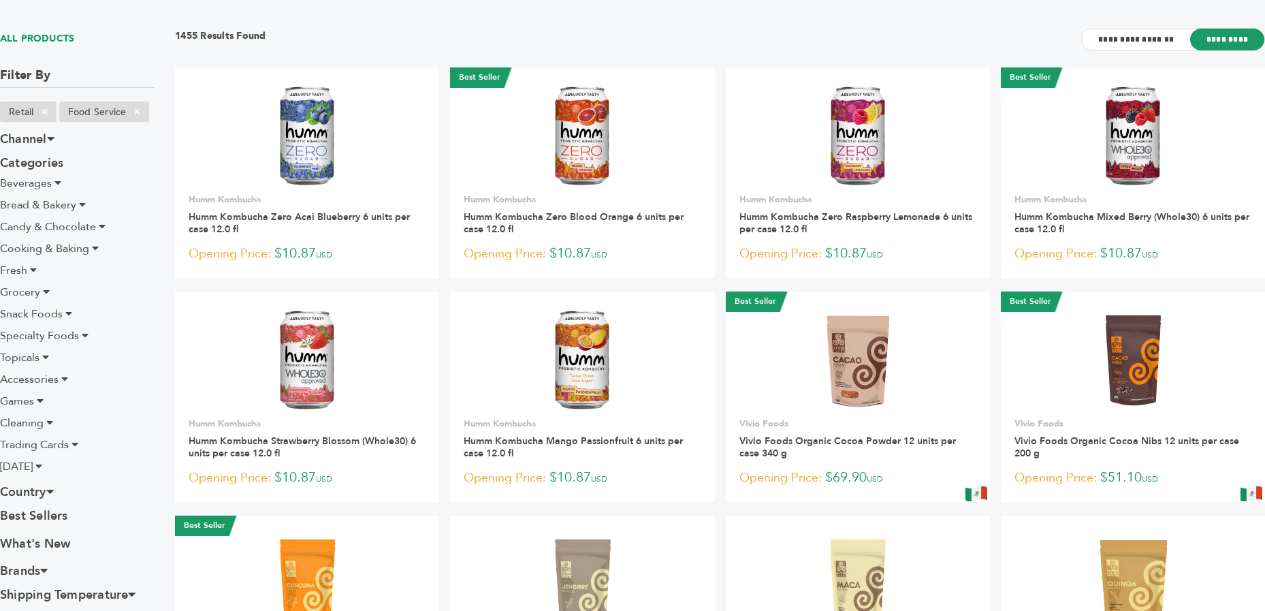
scroll to position [101, 0]
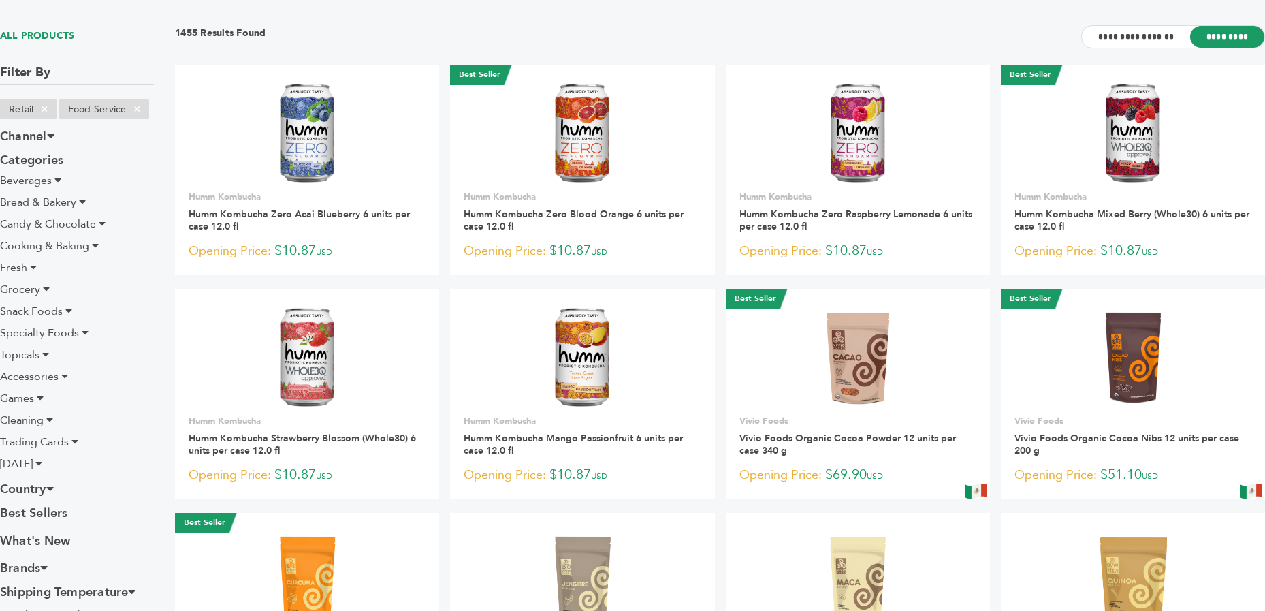
click at [54, 488] on icon at bounding box center [49, 488] width 7 height 12
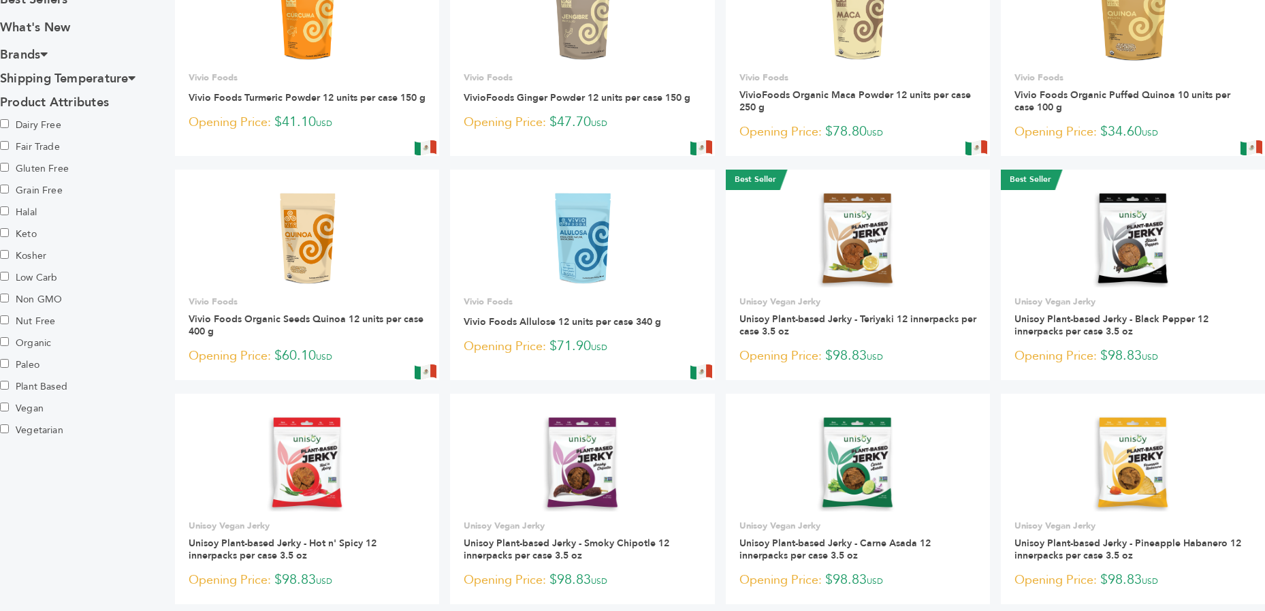
scroll to position [792, 0]
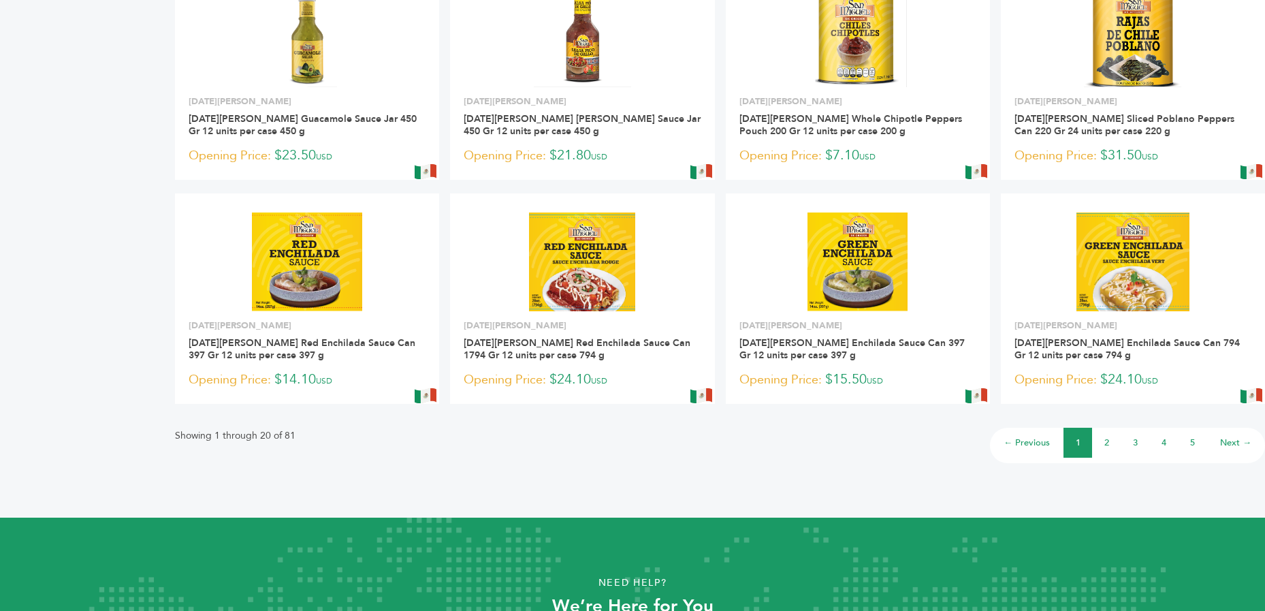
scroll to position [871, 0]
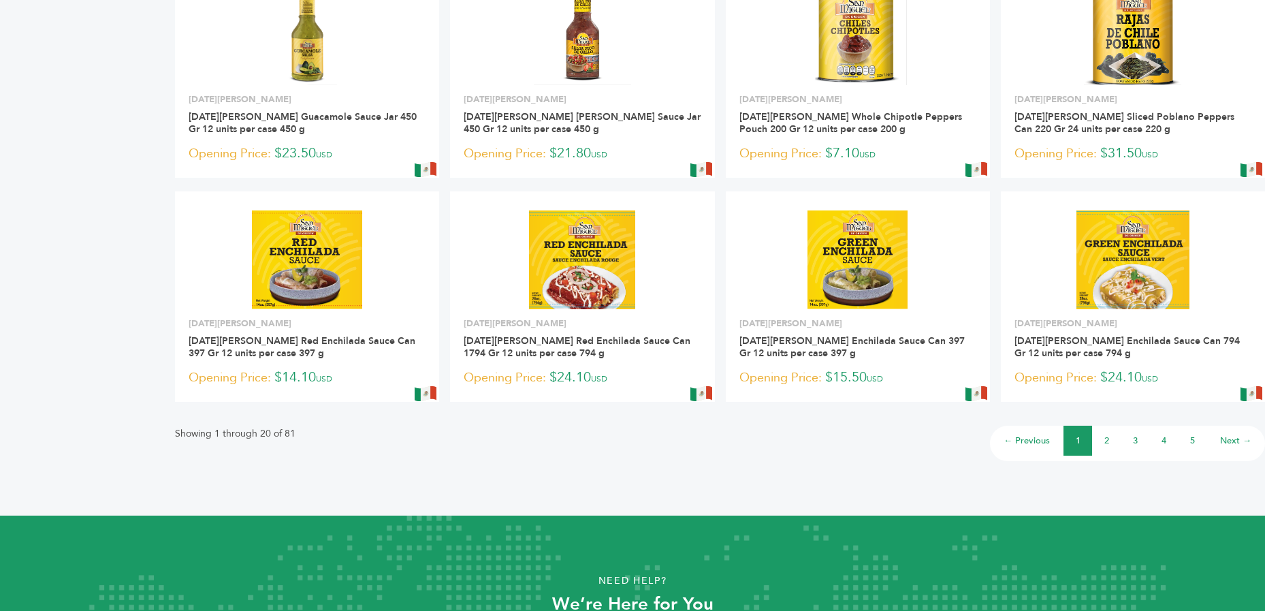
click at [1109, 440] on li "2" at bounding box center [1106, 441] width 29 height 30
click at [1105, 441] on link "2" at bounding box center [1107, 441] width 5 height 12
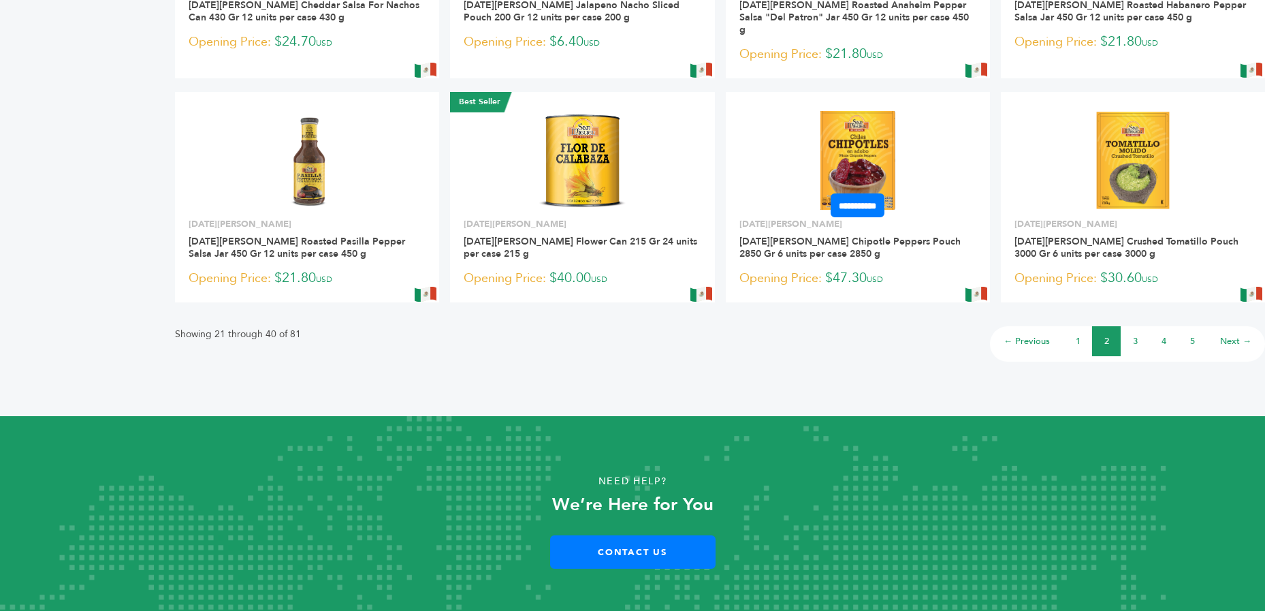
scroll to position [983, 0]
click at [1135, 334] on link "3" at bounding box center [1135, 340] width 5 height 12
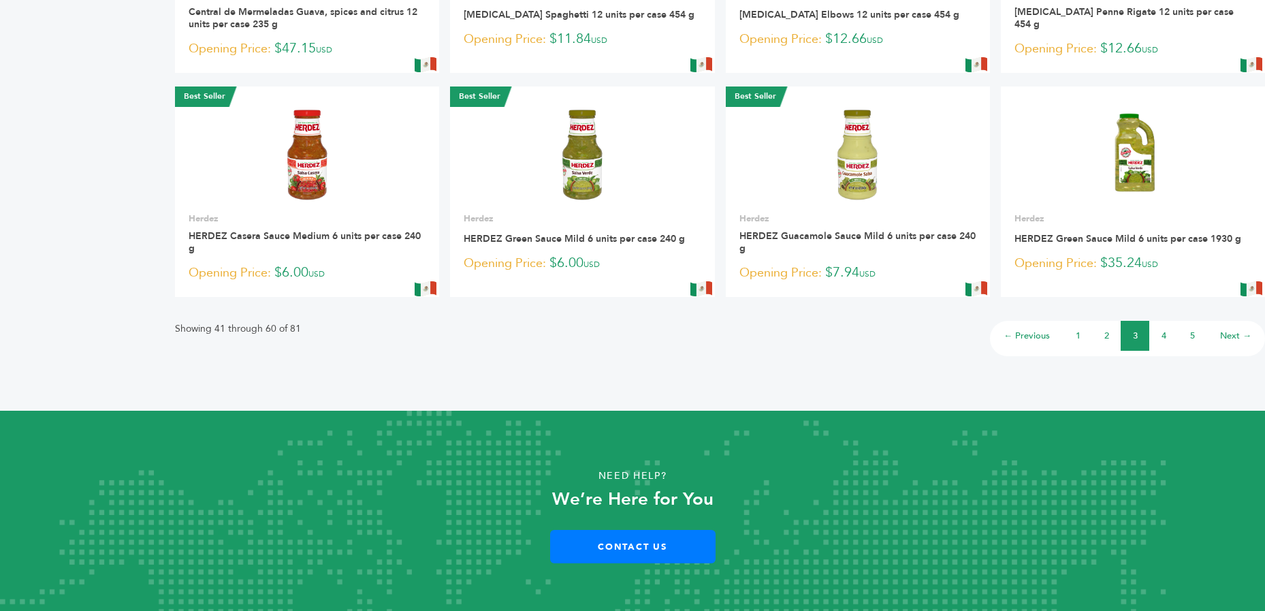
scroll to position [983, 0]
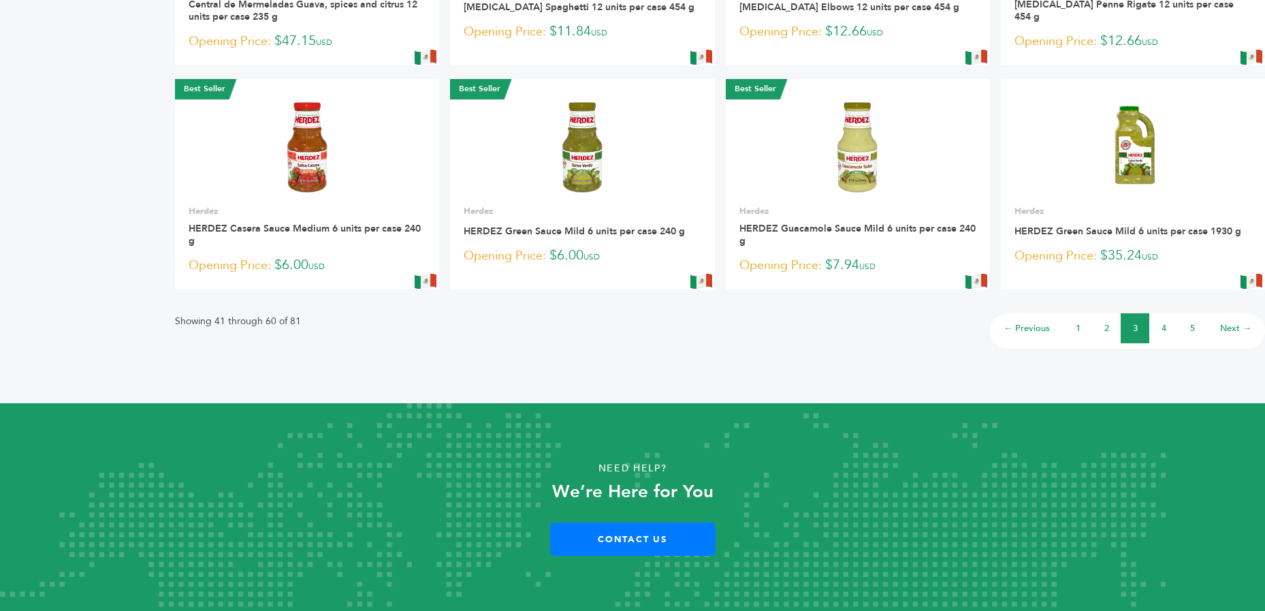
click at [1165, 328] on link "4" at bounding box center [1164, 328] width 5 height 12
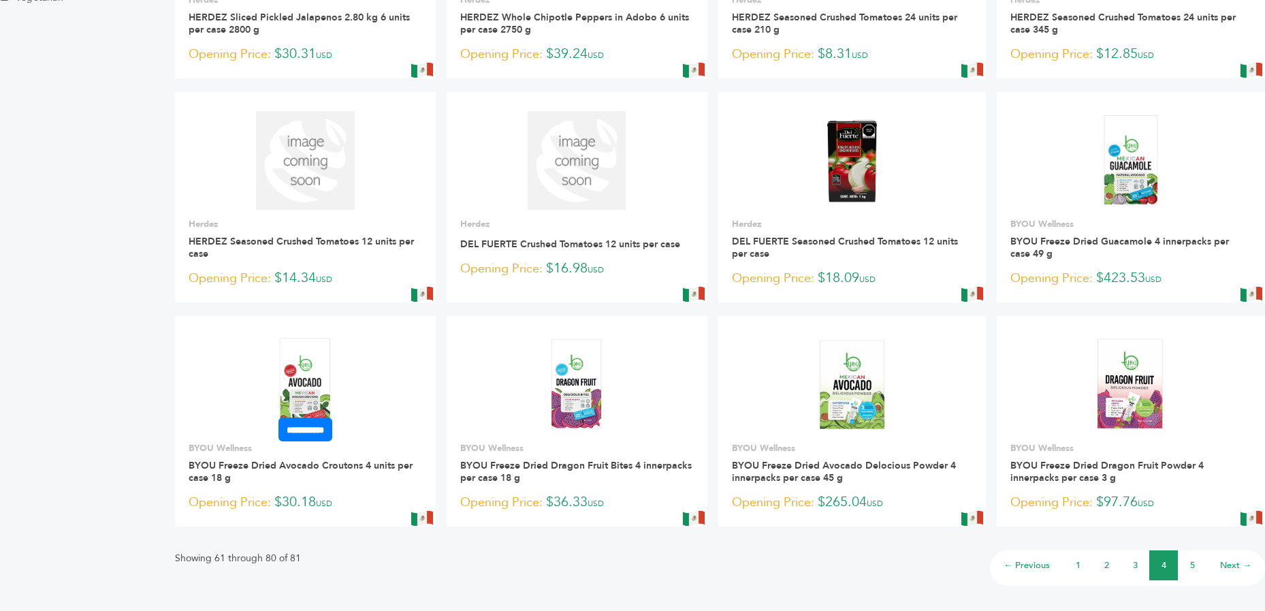
scroll to position [940, 0]
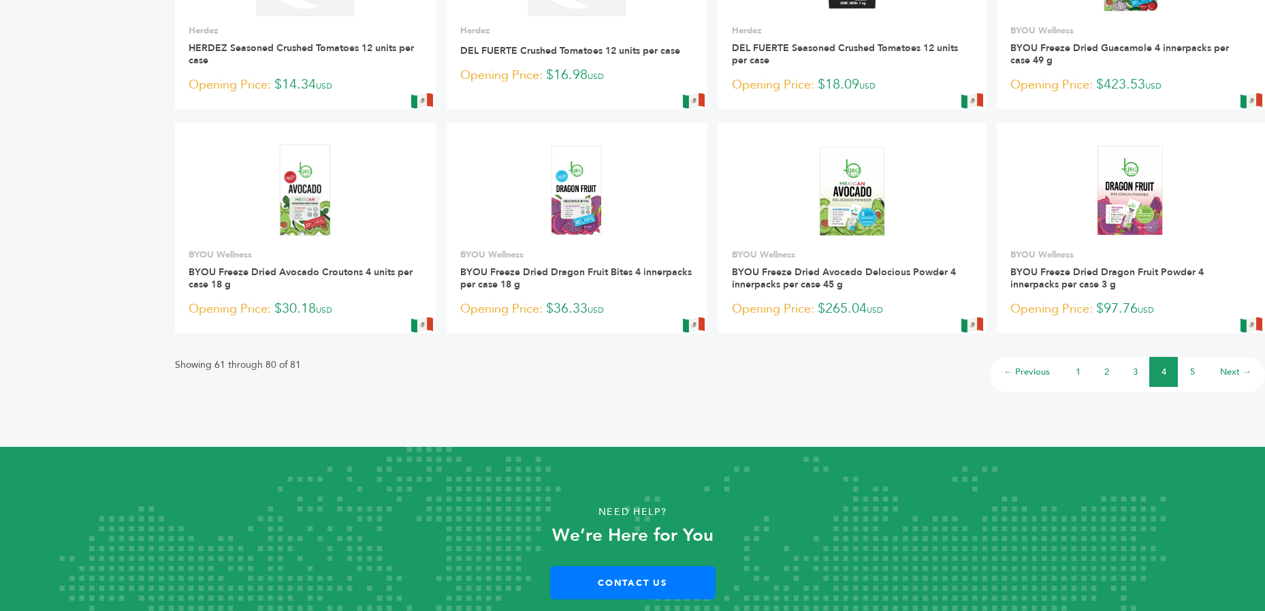
click at [1226, 370] on link "Next →" at bounding box center [1235, 372] width 31 height 12
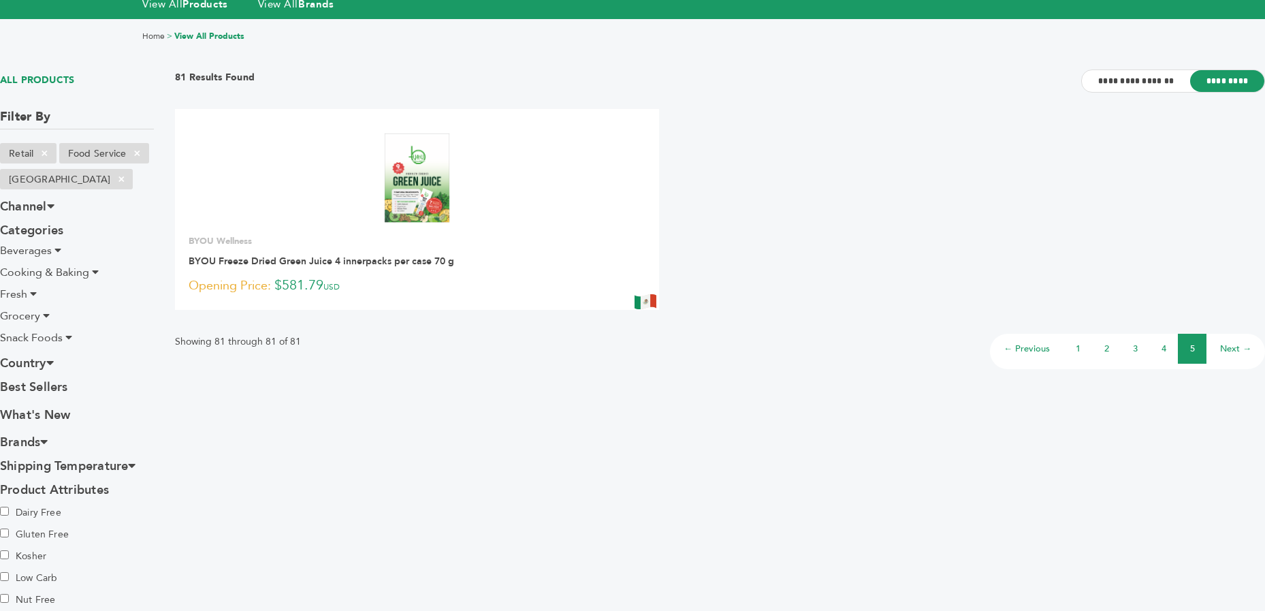
scroll to position [59, 0]
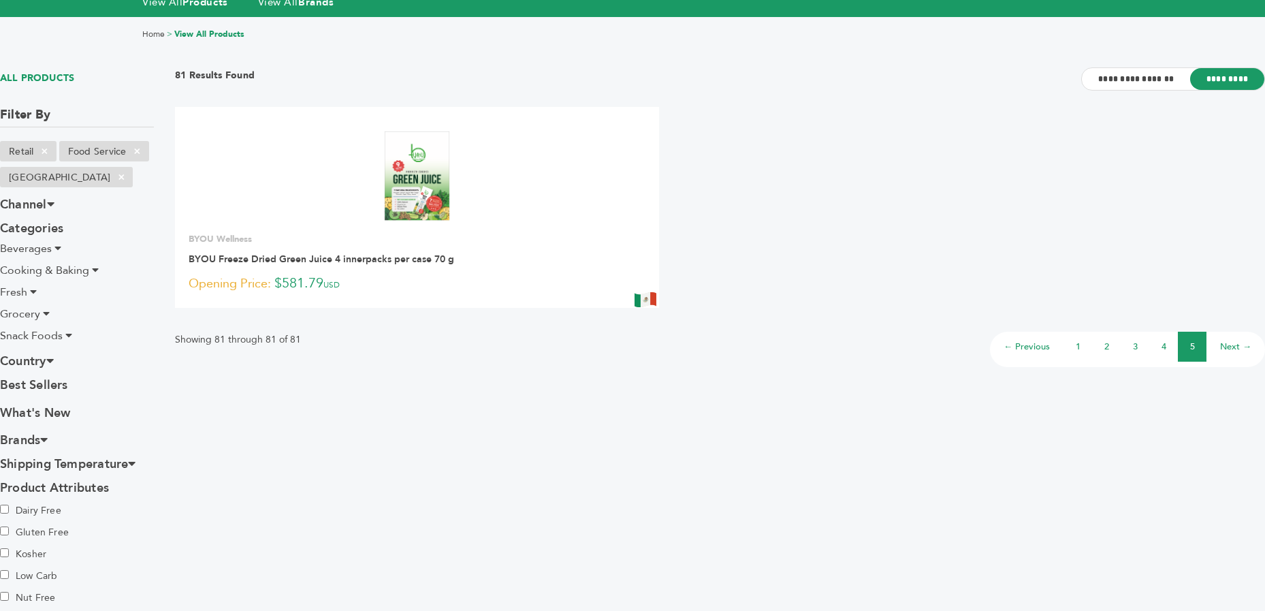
click at [56, 249] on icon at bounding box center [57, 247] width 7 height 11
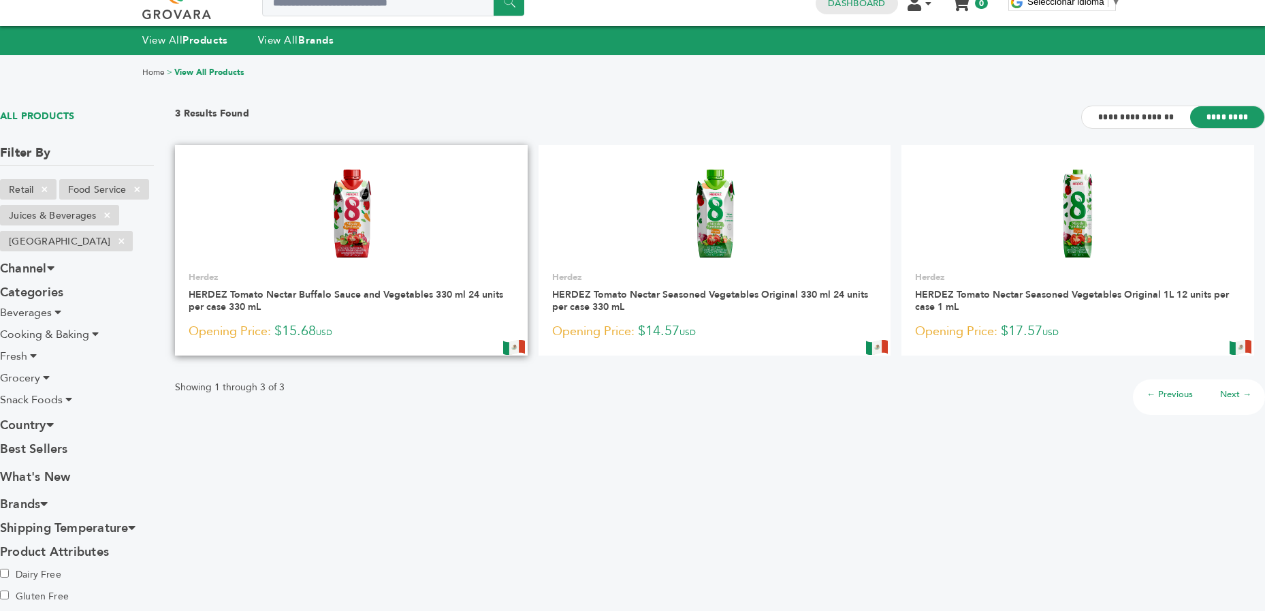
scroll to position [20, 0]
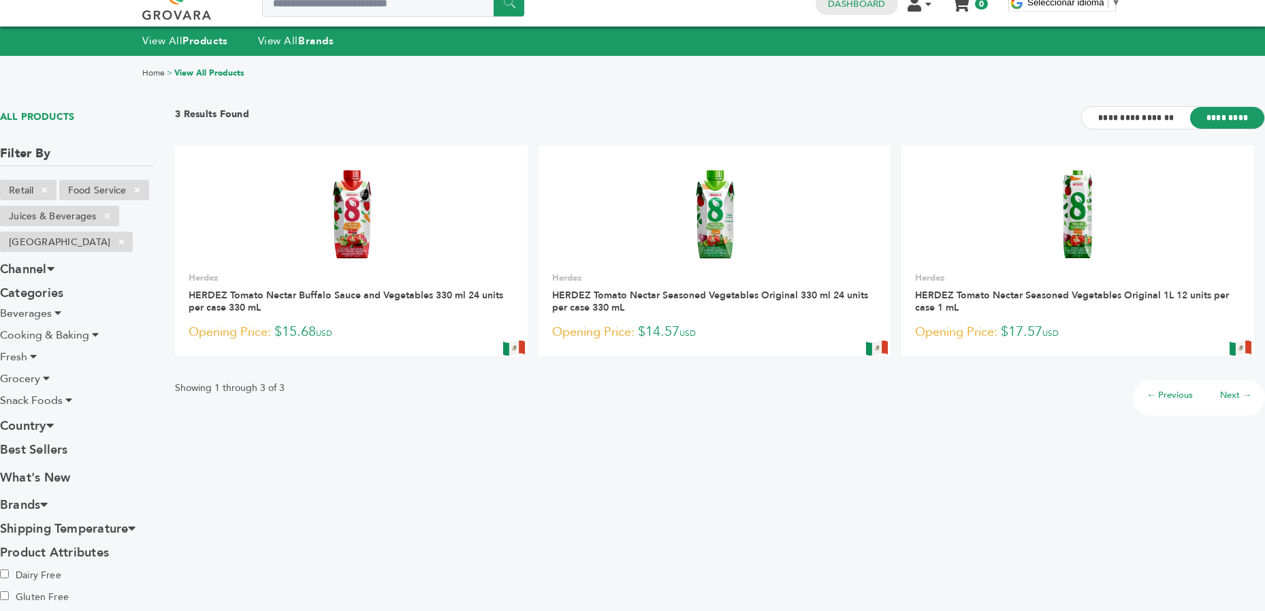
click at [25, 312] on span "Beverages" at bounding box center [26, 313] width 52 height 15
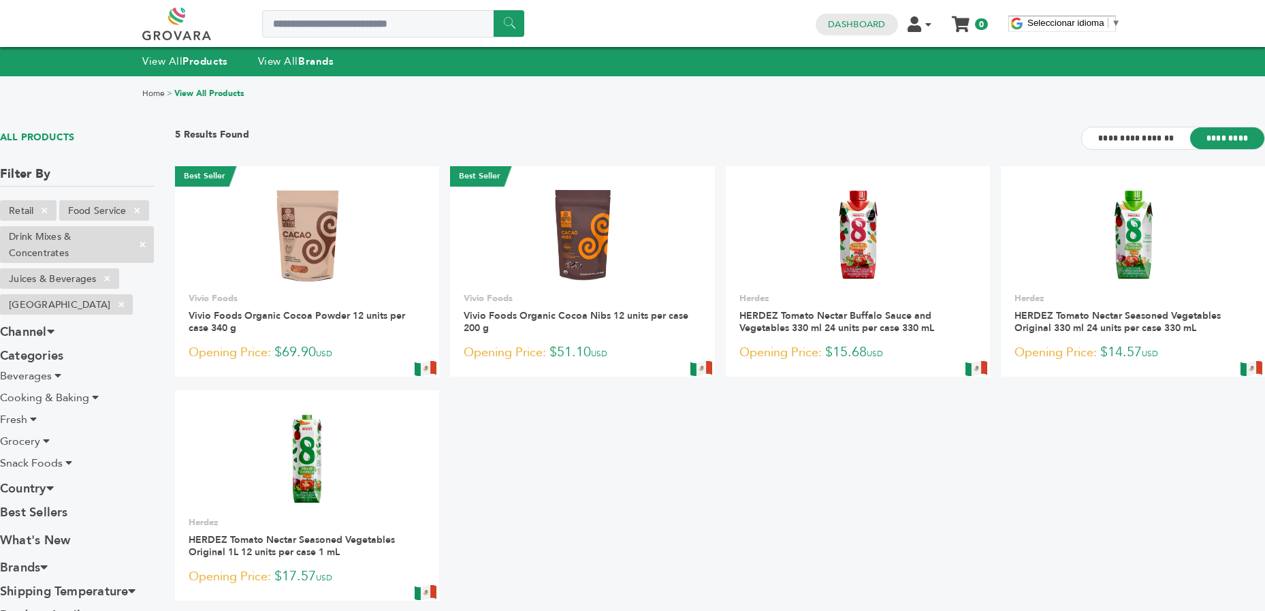
click at [60, 375] on icon at bounding box center [57, 375] width 7 height 11
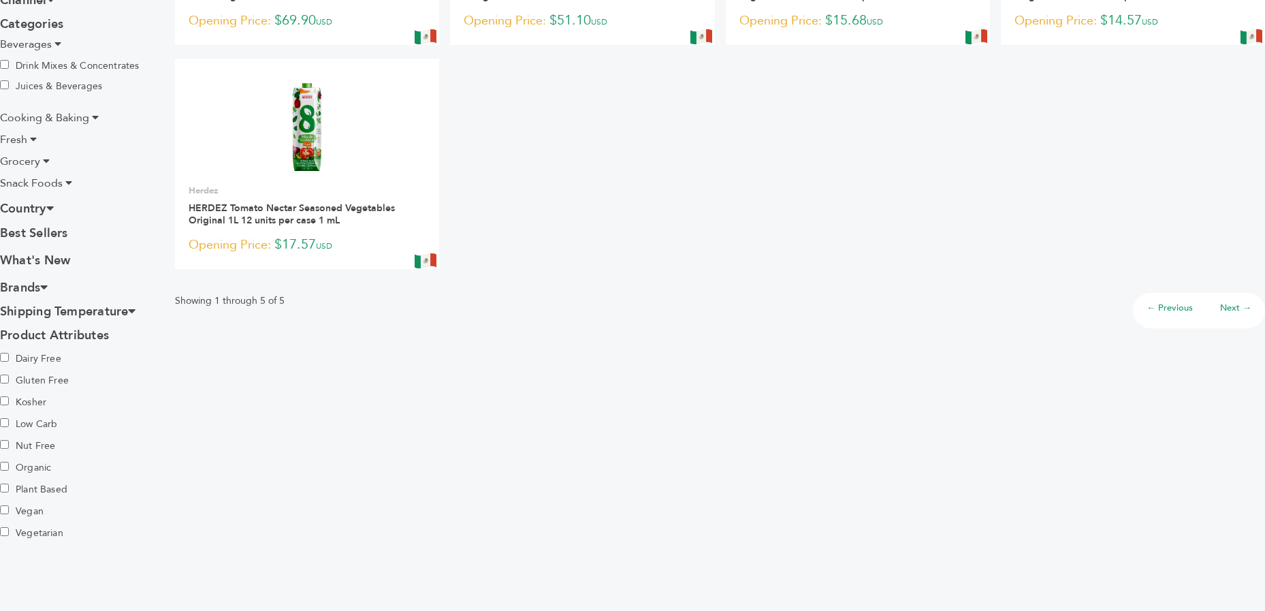
scroll to position [343, 0]
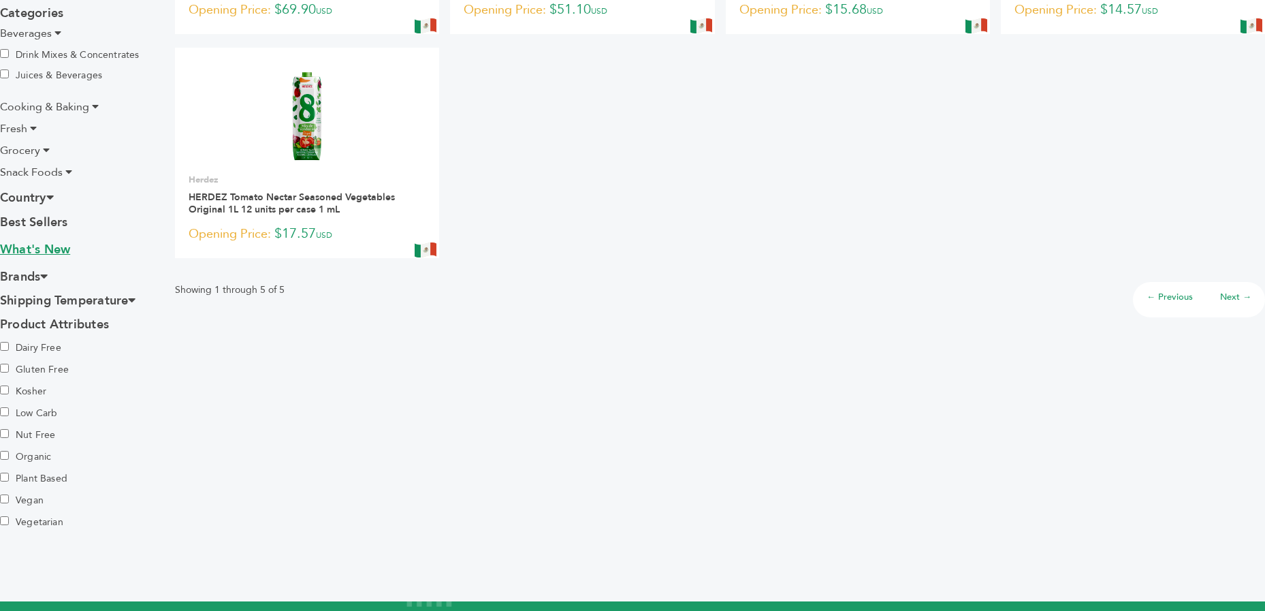
click at [33, 246] on link "What's New" at bounding box center [77, 251] width 154 height 20
